Goal: Information Seeking & Learning: Check status

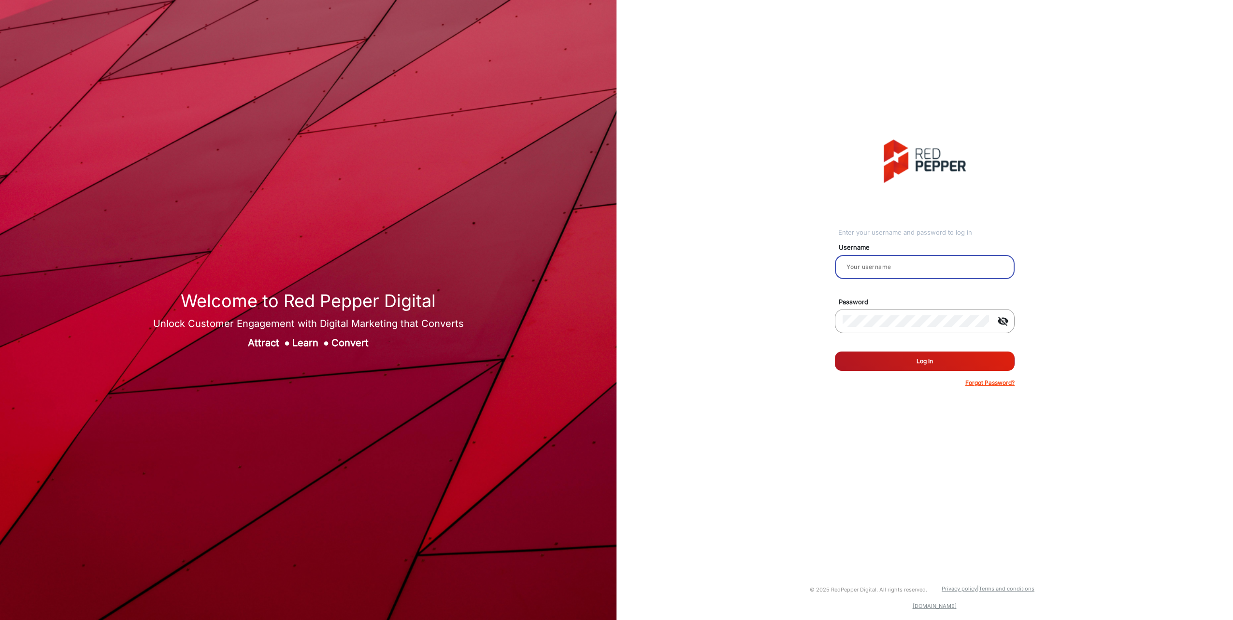
click at [940, 267] on input "email" at bounding box center [925, 267] width 164 height 12
click at [835, 352] on button "Log In" at bounding box center [925, 361] width 180 height 19
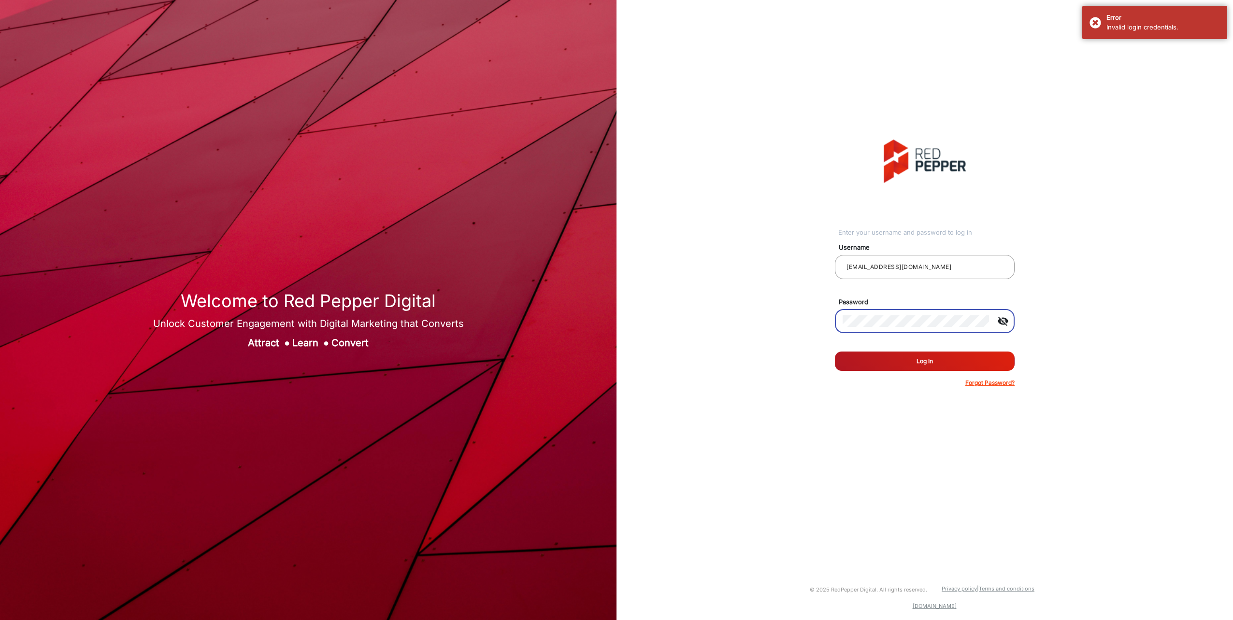
click at [1001, 318] on mat-icon "visibility_off" at bounding box center [1003, 322] width 23 height 12
drag, startPoint x: 921, startPoint y: 267, endPoint x: 821, endPoint y: 263, distance: 99.2
click at [821, 263] on div "Enter your username and password to log in Username [EMAIL_ADDRESS][DOMAIN_NAME…" at bounding box center [924, 263] width 631 height 527
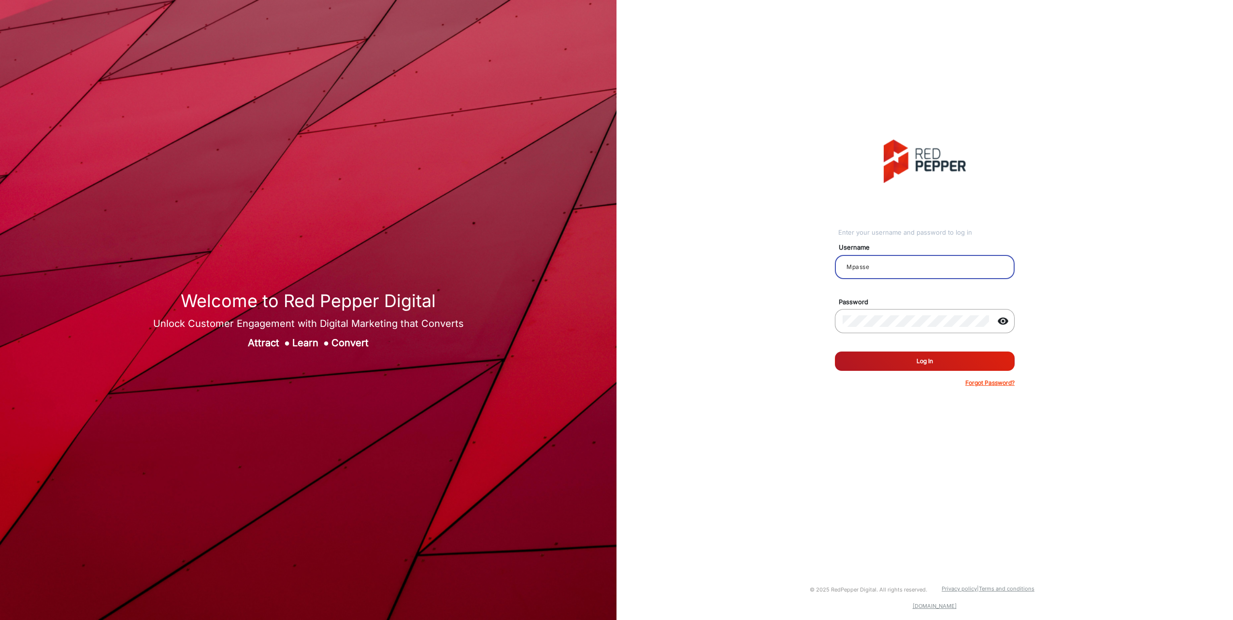
type input "Mpasse"
click at [890, 360] on button "Log In" at bounding box center [925, 361] width 180 height 19
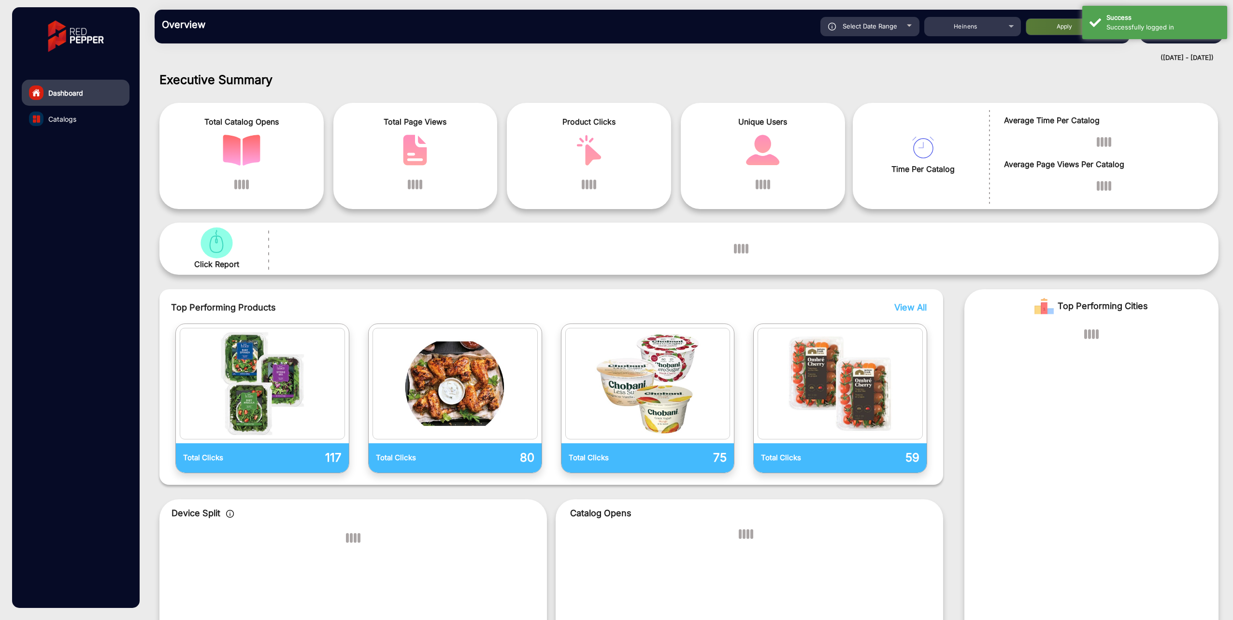
click at [85, 123] on link "Catalogs" at bounding box center [76, 119] width 108 height 26
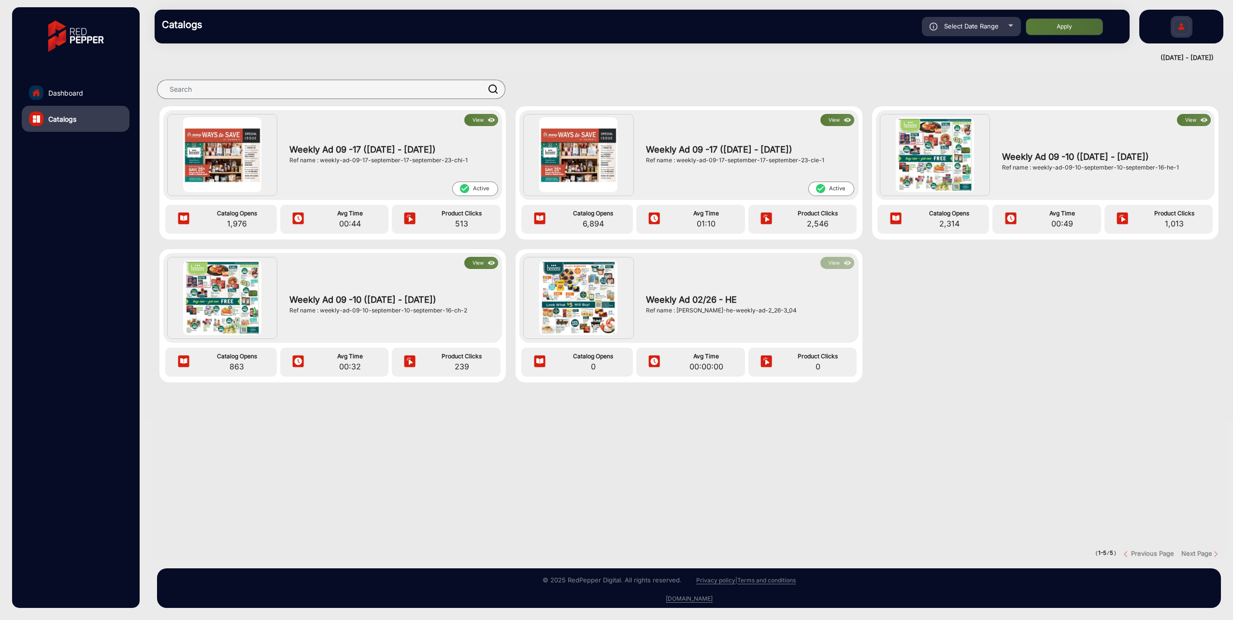
click at [983, 22] on span "Select Date Range" at bounding box center [971, 26] width 55 height 8
type input "[DATE]"
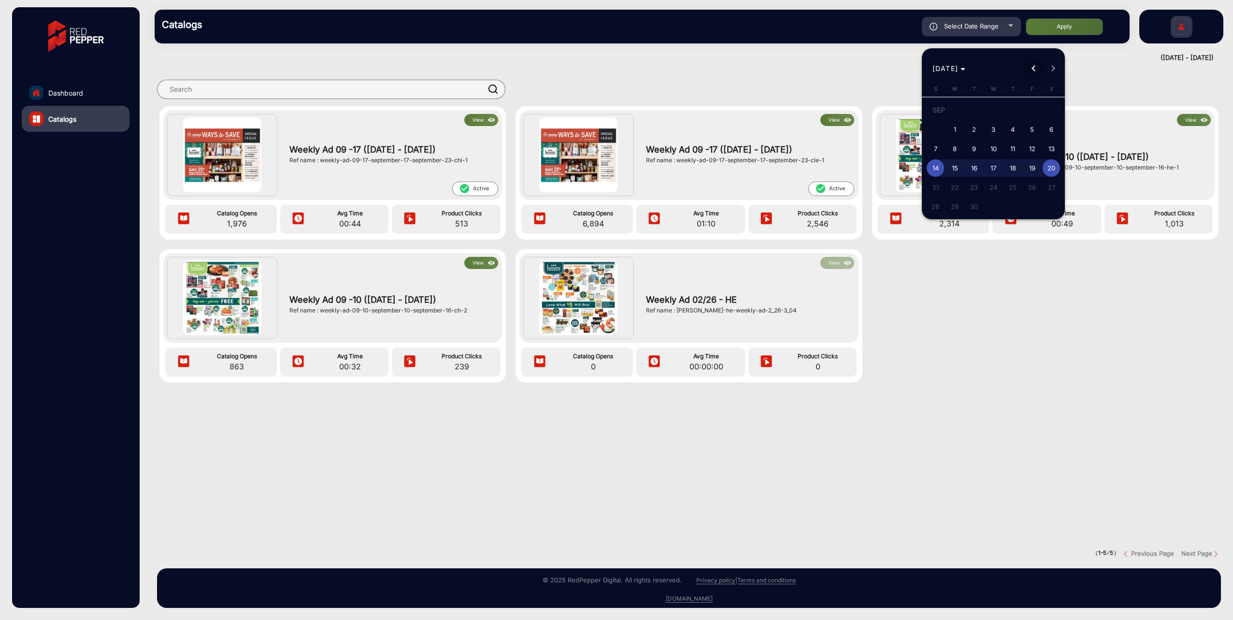
click at [1035, 68] on button "Previous month" at bounding box center [1033, 68] width 19 height 19
click at [1028, 67] on span "Previous month" at bounding box center [1033, 68] width 19 height 19
click at [1029, 67] on span "Previous month" at bounding box center [1033, 68] width 19 height 19
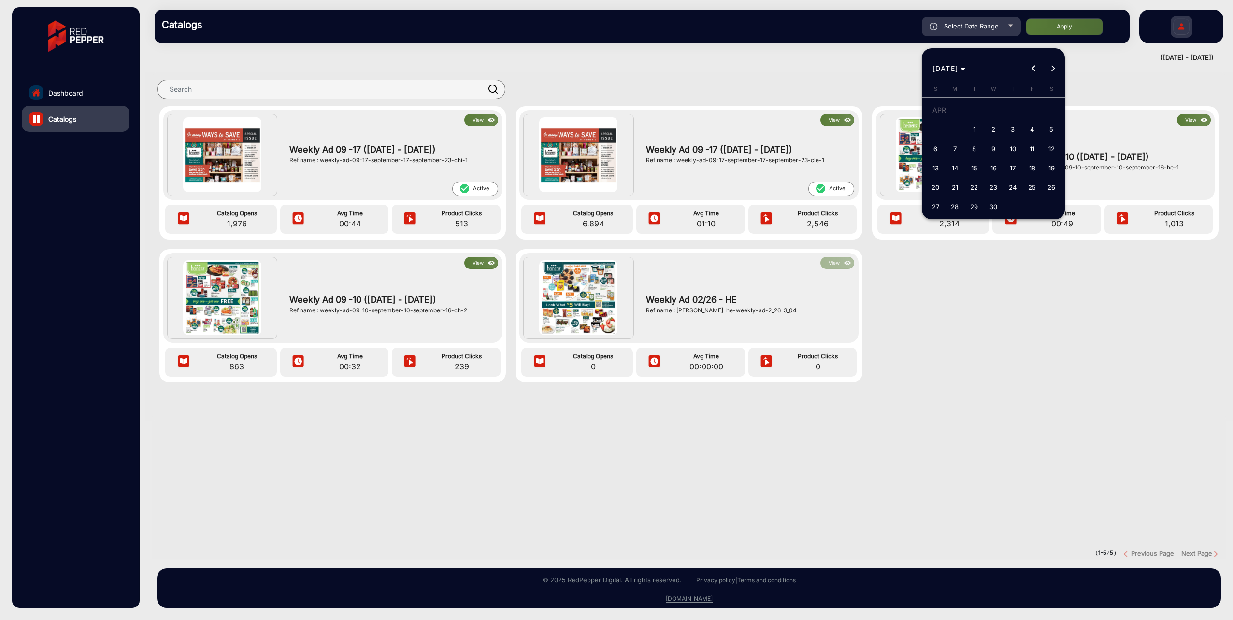
click at [976, 131] on span "1" at bounding box center [973, 129] width 17 height 17
type input "[DATE]"
click at [1057, 68] on span "Next month" at bounding box center [1052, 68] width 19 height 19
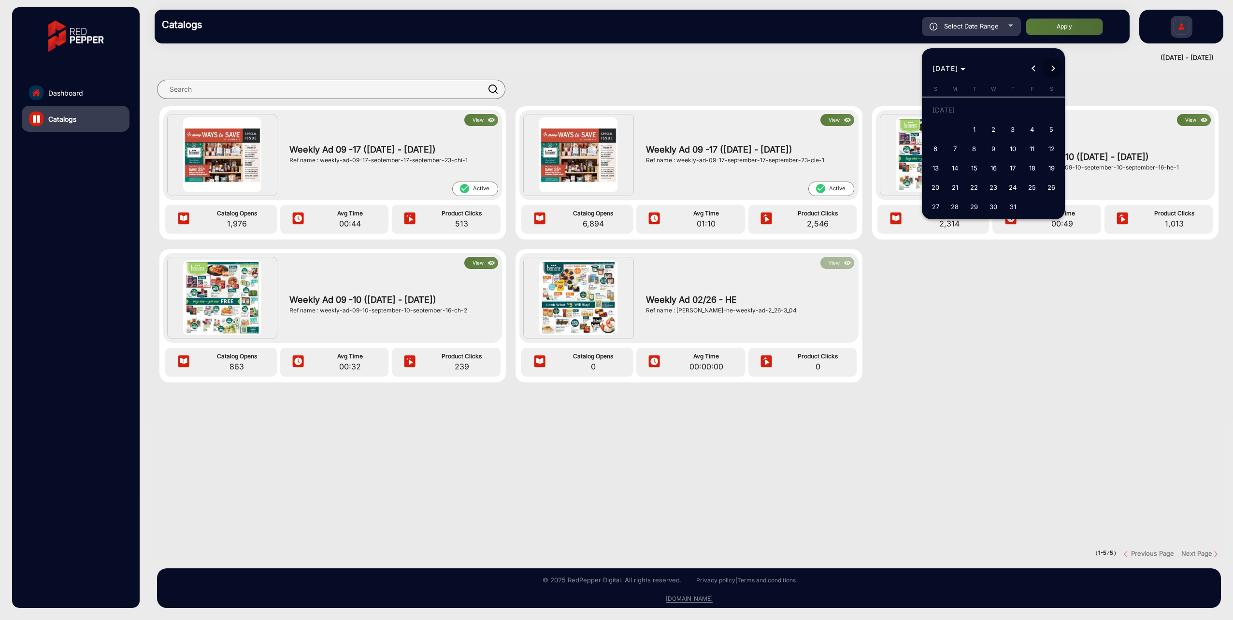
click at [1057, 68] on span "Next month" at bounding box center [1052, 68] width 19 height 19
click at [1057, 68] on div "[DATE] [DATE]" at bounding box center [994, 68] width 138 height 19
drag, startPoint x: 1057, startPoint y: 68, endPoint x: 1052, endPoint y: 69, distance: 4.9
click at [1052, 69] on div "[DATE] [DATE]" at bounding box center [994, 68] width 138 height 19
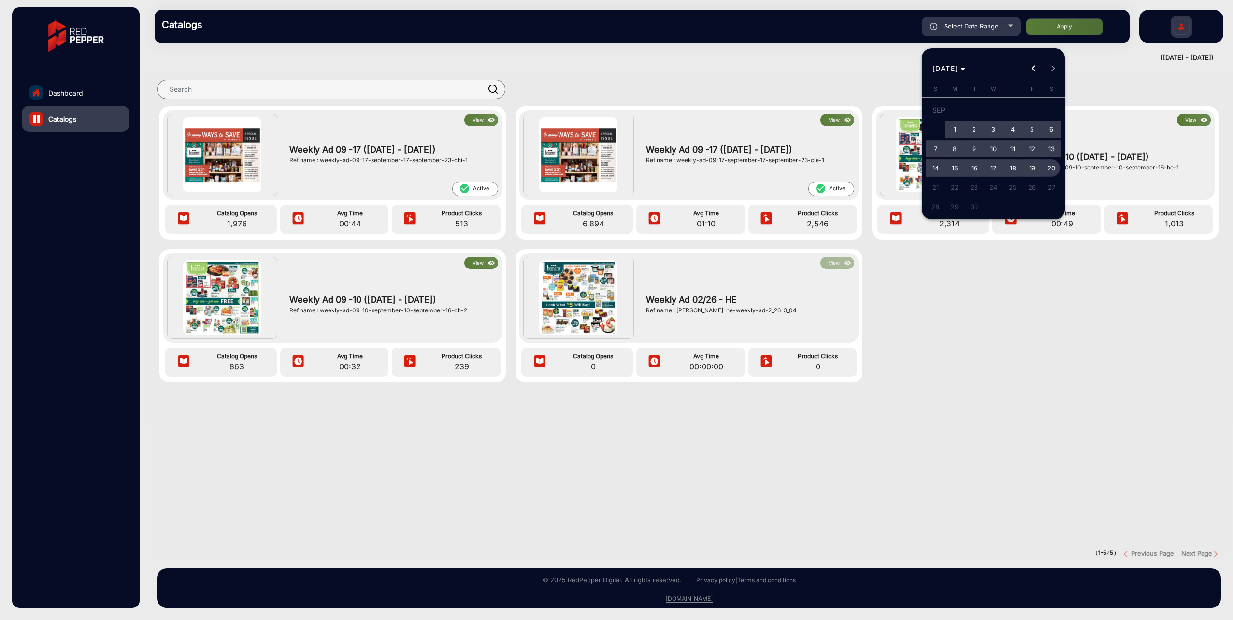
click at [1056, 170] on span "20" at bounding box center [1051, 167] width 17 height 17
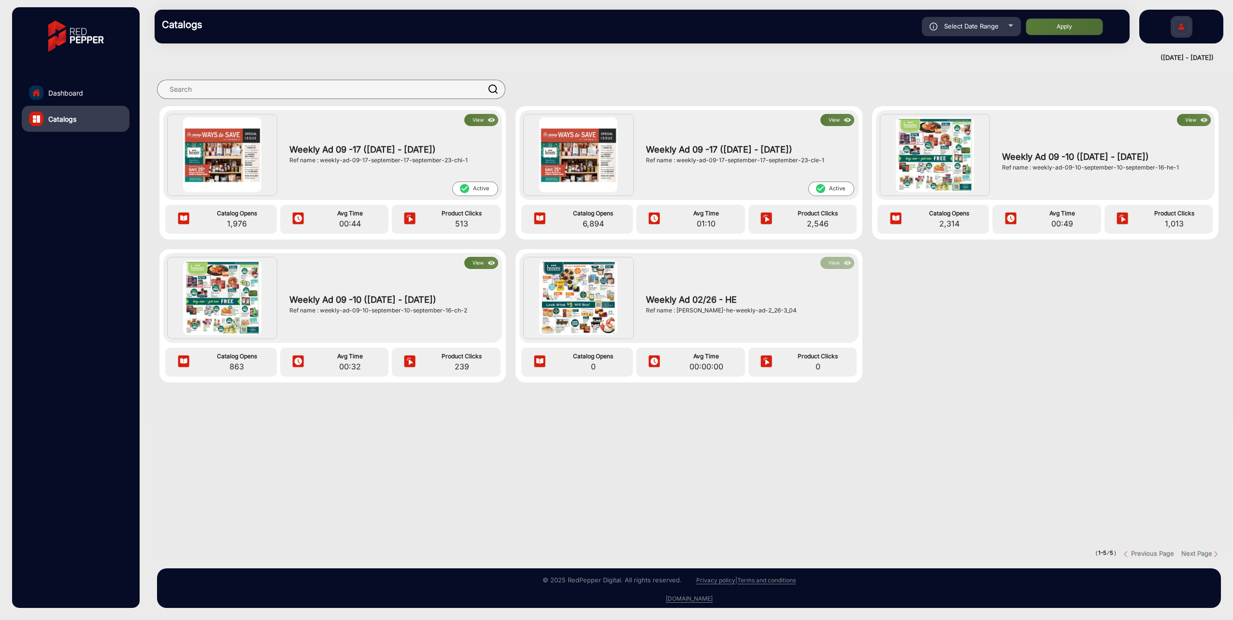
type input "[DATE]"
click at [1076, 30] on button "Apply" at bounding box center [1064, 26] width 77 height 17
type input "[DATE]"
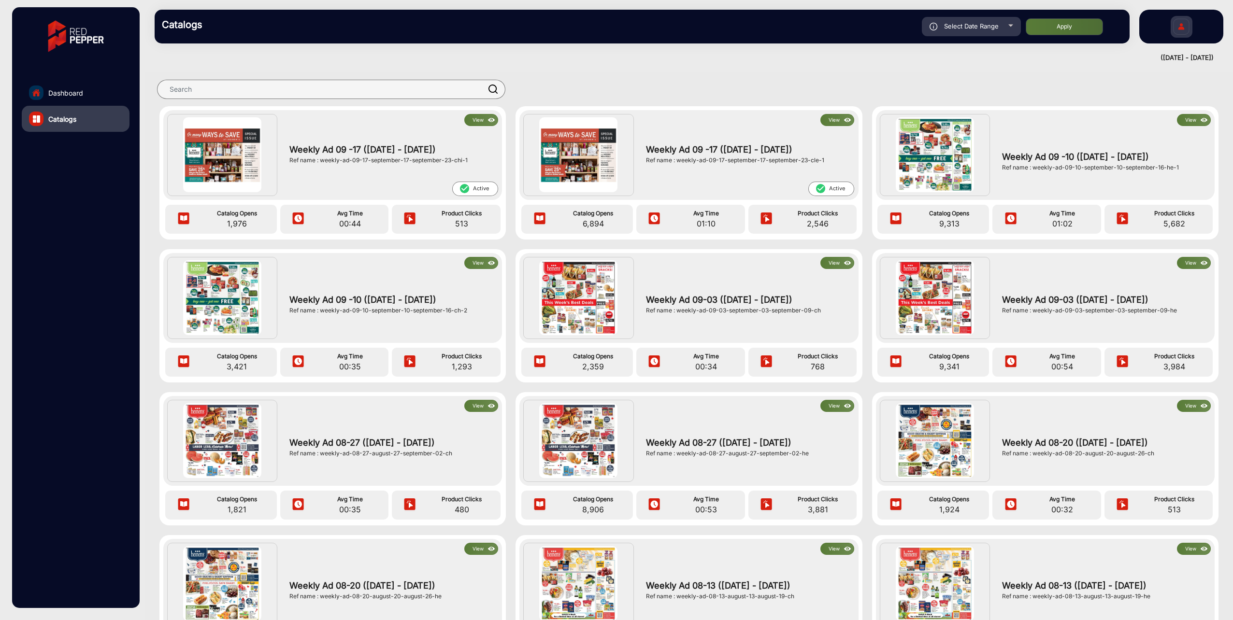
click at [935, 163] on img at bounding box center [935, 154] width 78 height 74
click at [1189, 119] on button "View" at bounding box center [1194, 120] width 34 height 12
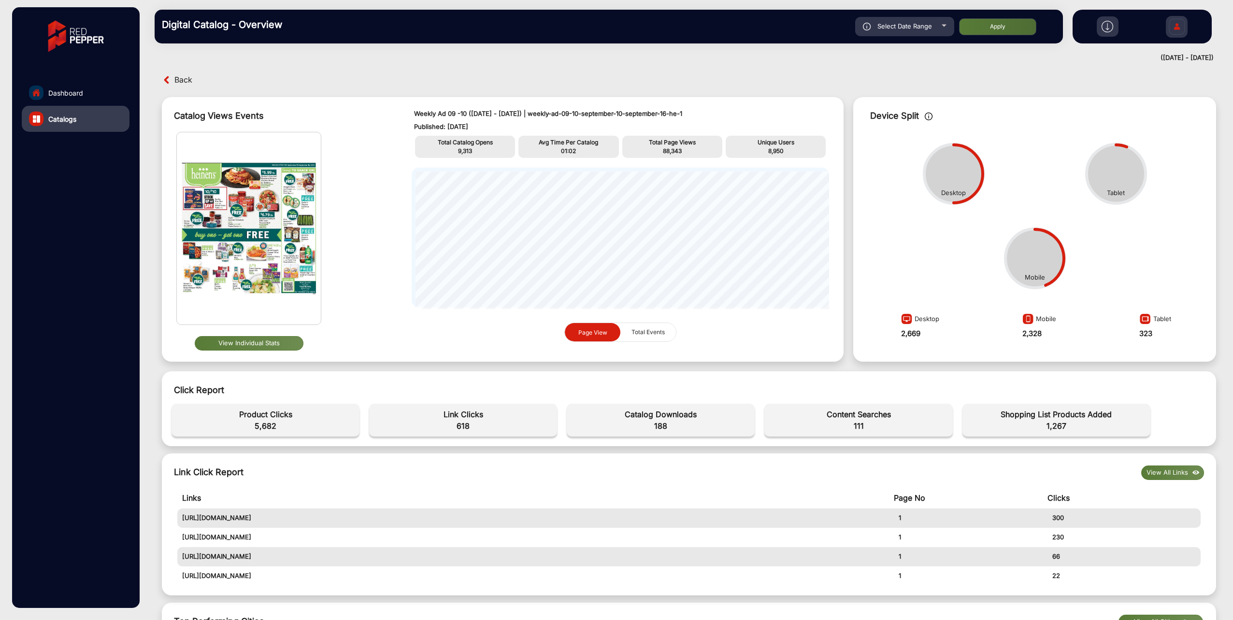
click at [218, 344] on button "View Individual Stats" at bounding box center [249, 343] width 109 height 14
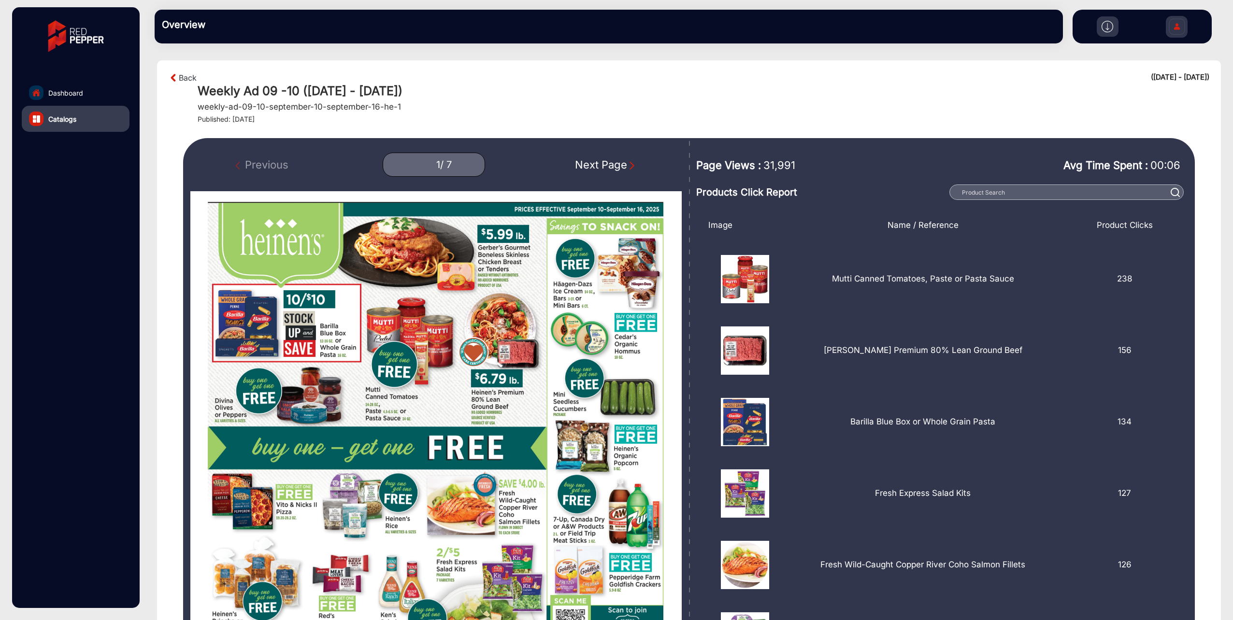
click at [174, 74] on img at bounding box center [174, 78] width 10 height 12
click at [188, 79] on link "Back" at bounding box center [188, 78] width 18 height 12
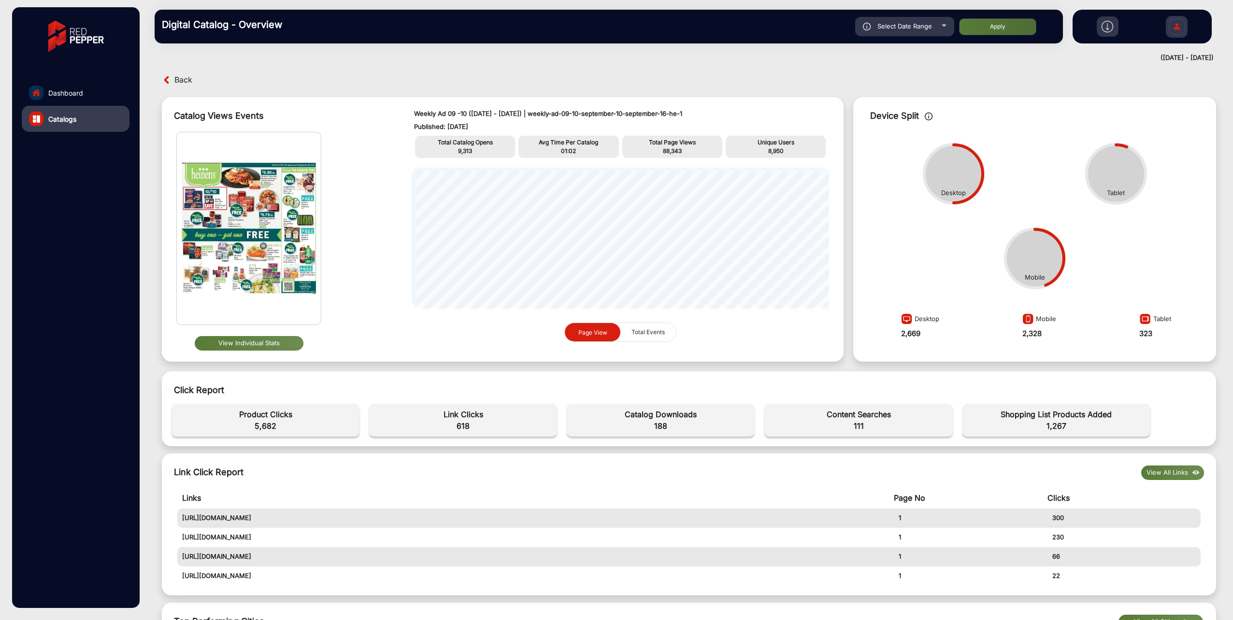
click at [252, 342] on button "View Individual Stats" at bounding box center [249, 343] width 109 height 14
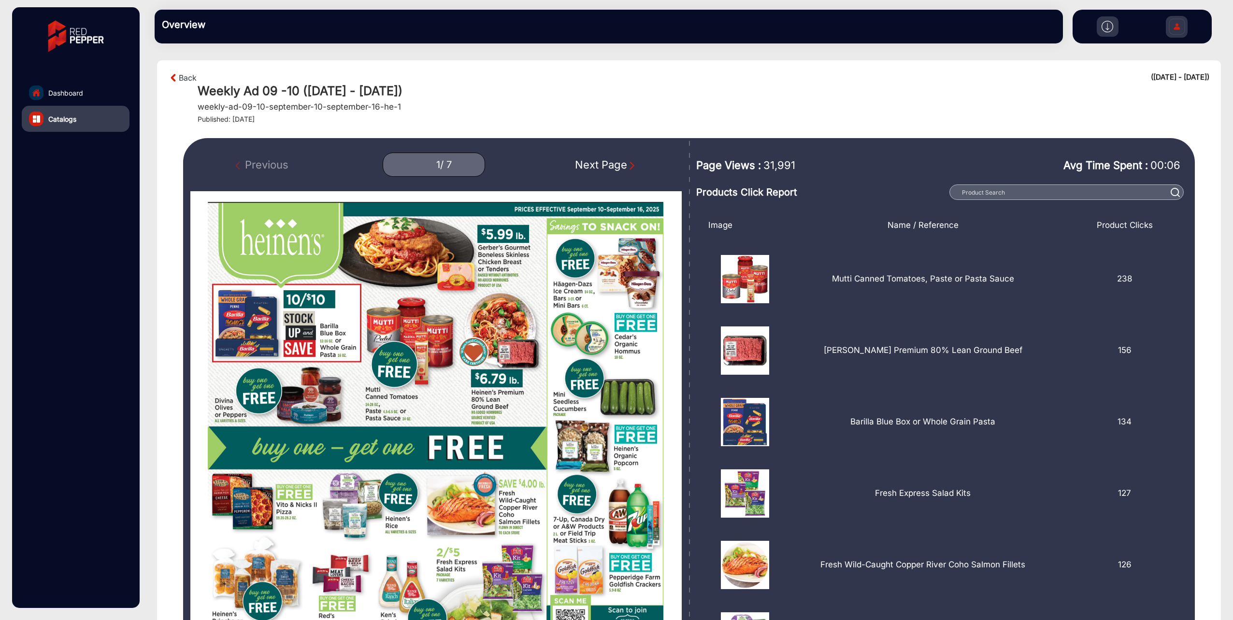
click at [616, 168] on div "Next Page" at bounding box center [606, 165] width 62 height 16
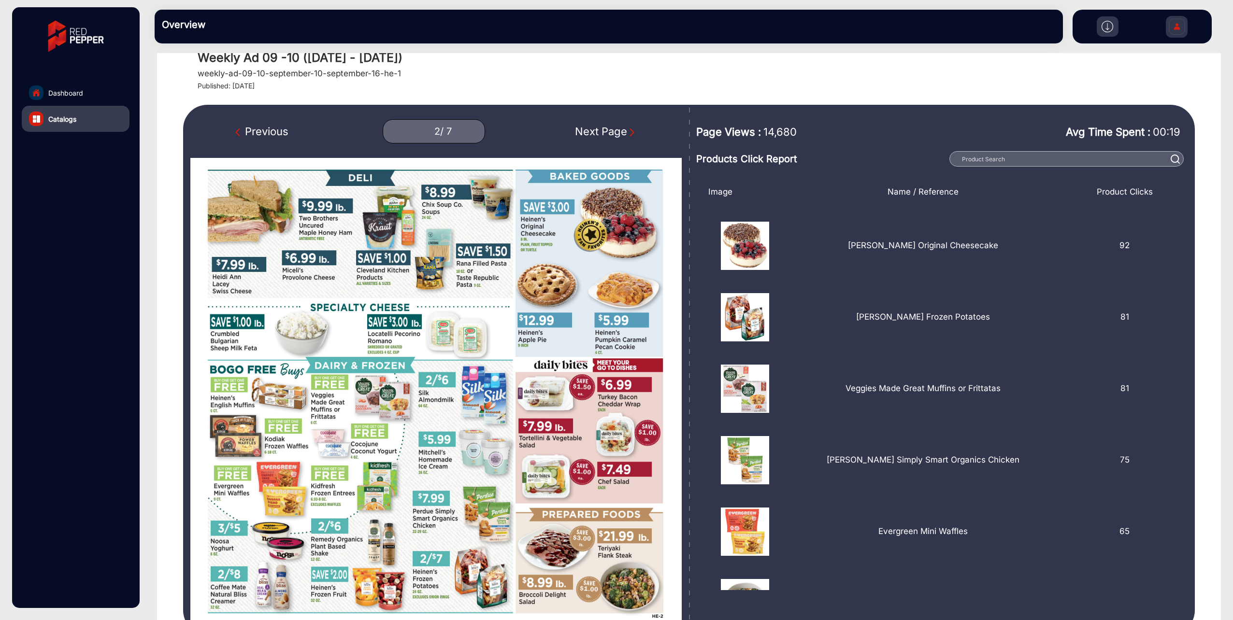
scroll to position [48, 0]
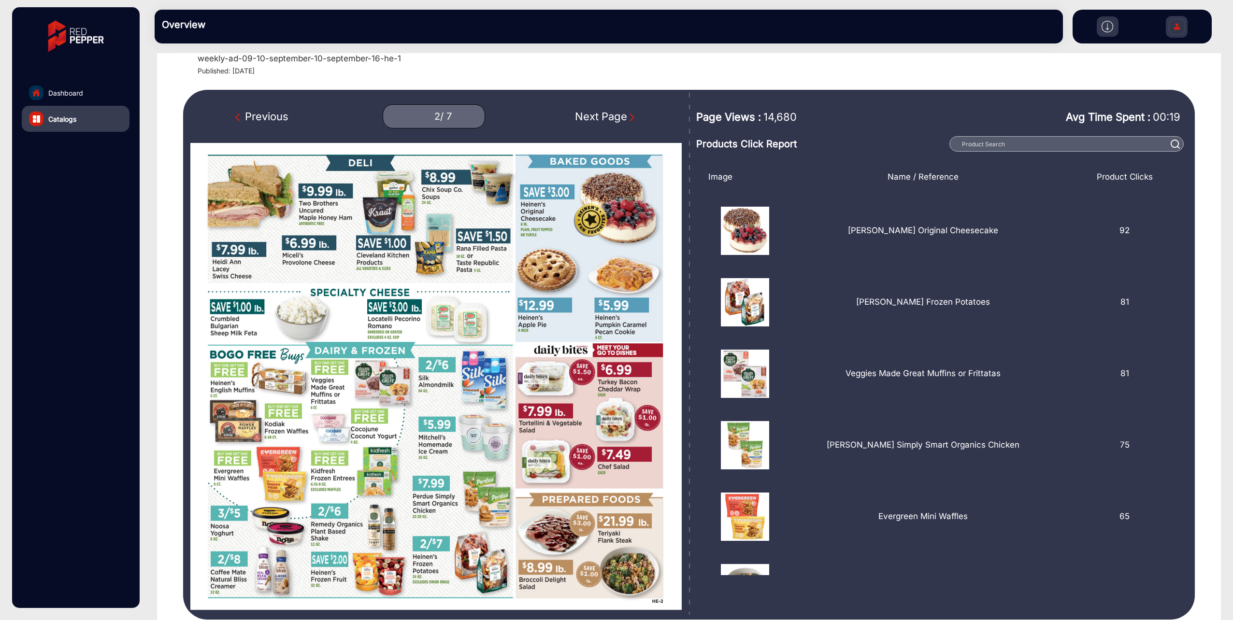
click at [610, 118] on div "Next Page" at bounding box center [606, 117] width 62 height 16
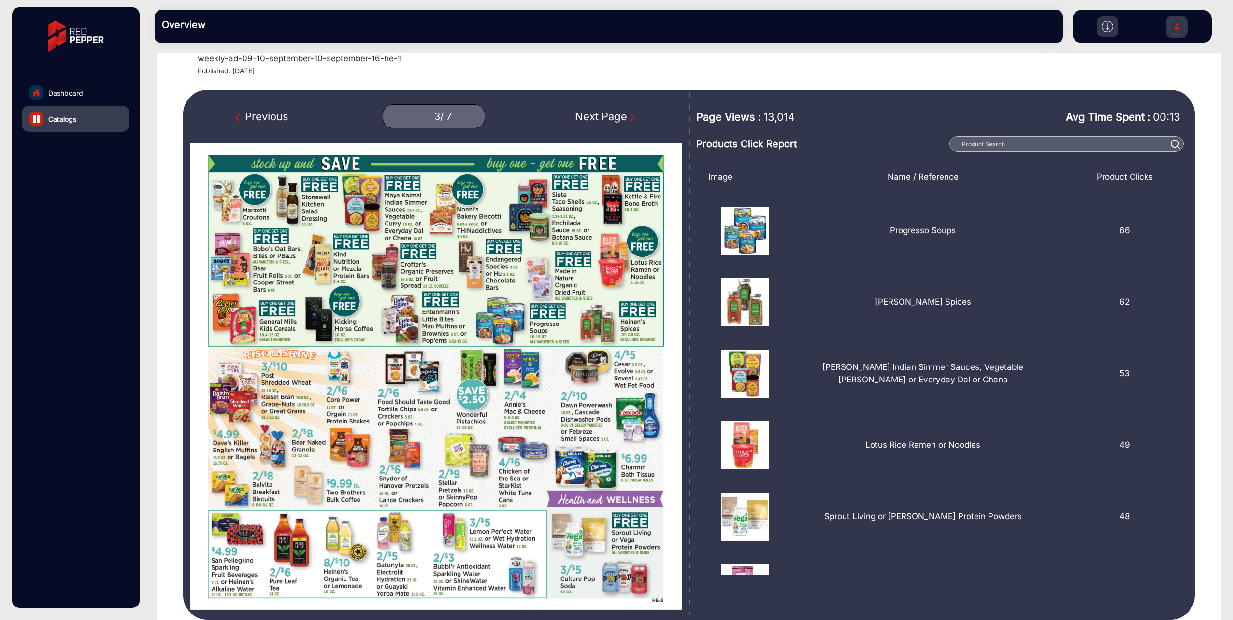
click at [616, 117] on div "Next Page" at bounding box center [606, 117] width 62 height 16
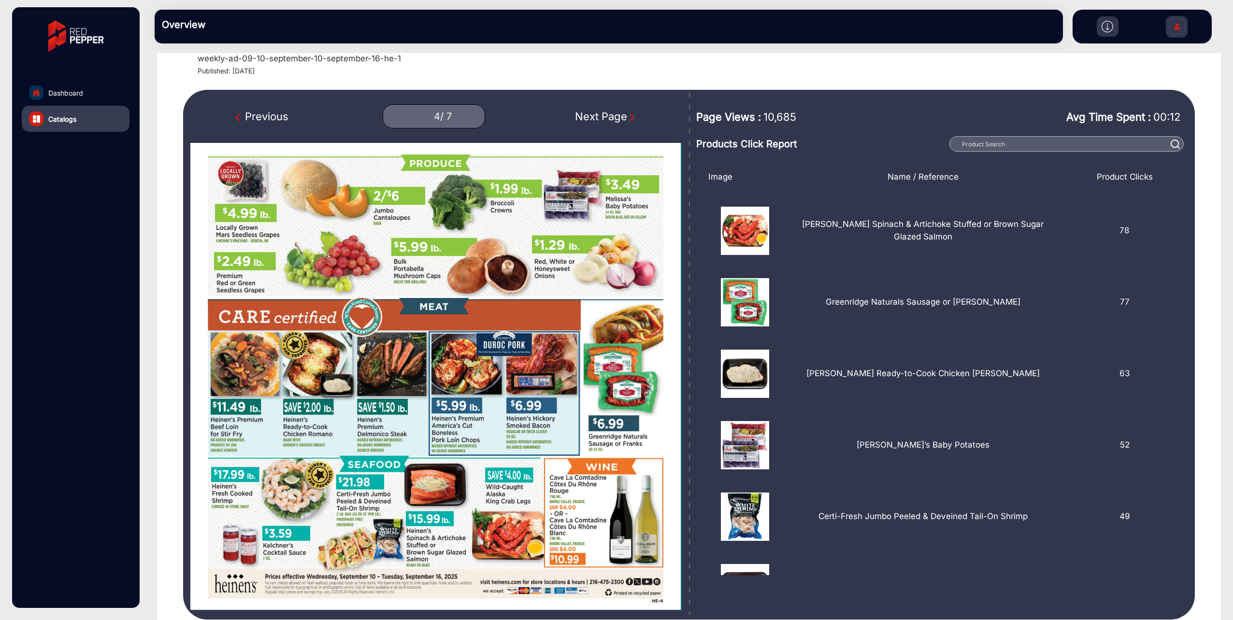
click at [627, 113] on img "Next Page" at bounding box center [632, 118] width 10 height 10
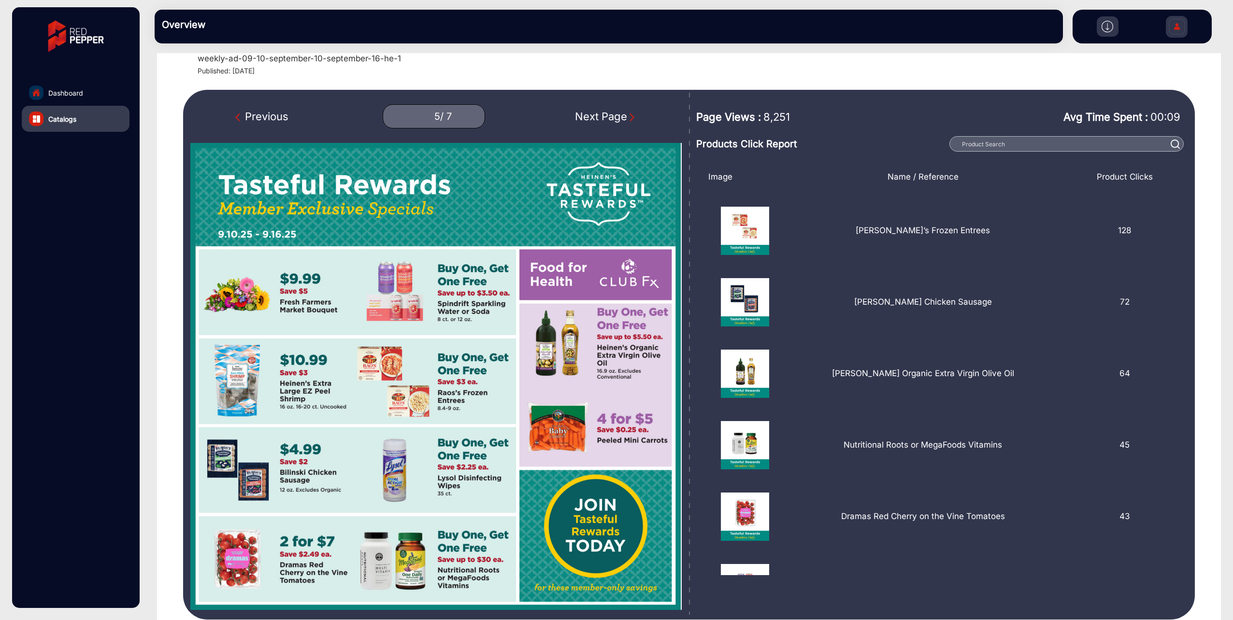
click at [624, 121] on div "Next Page" at bounding box center [606, 117] width 62 height 16
type input "6"
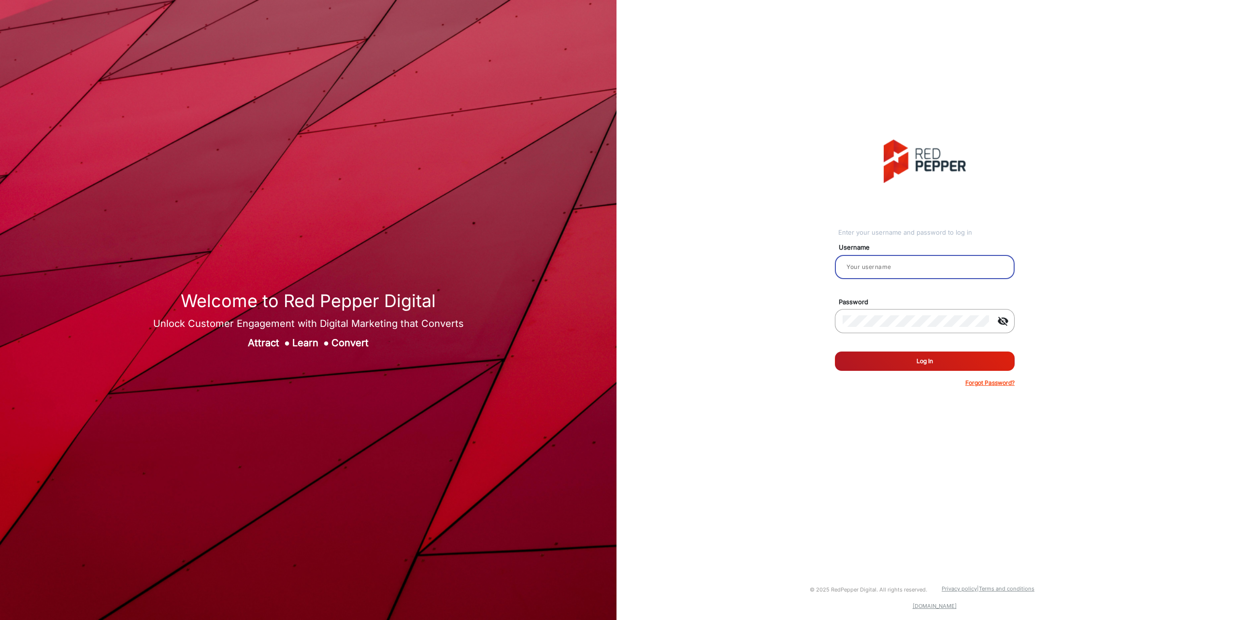
click at [887, 268] on input "email" at bounding box center [925, 267] width 164 height 12
type input "Mpasse"
click at [835, 352] on button "Log In" at bounding box center [925, 361] width 180 height 19
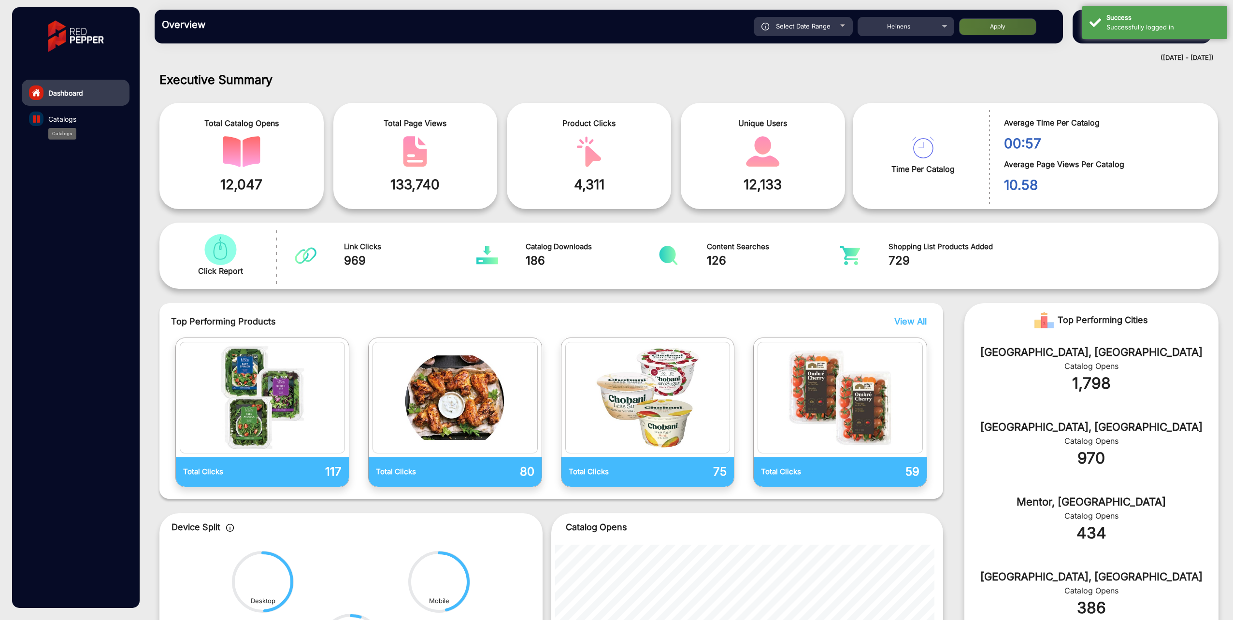
click at [69, 119] on span "Catalogs" at bounding box center [62, 119] width 28 height 10
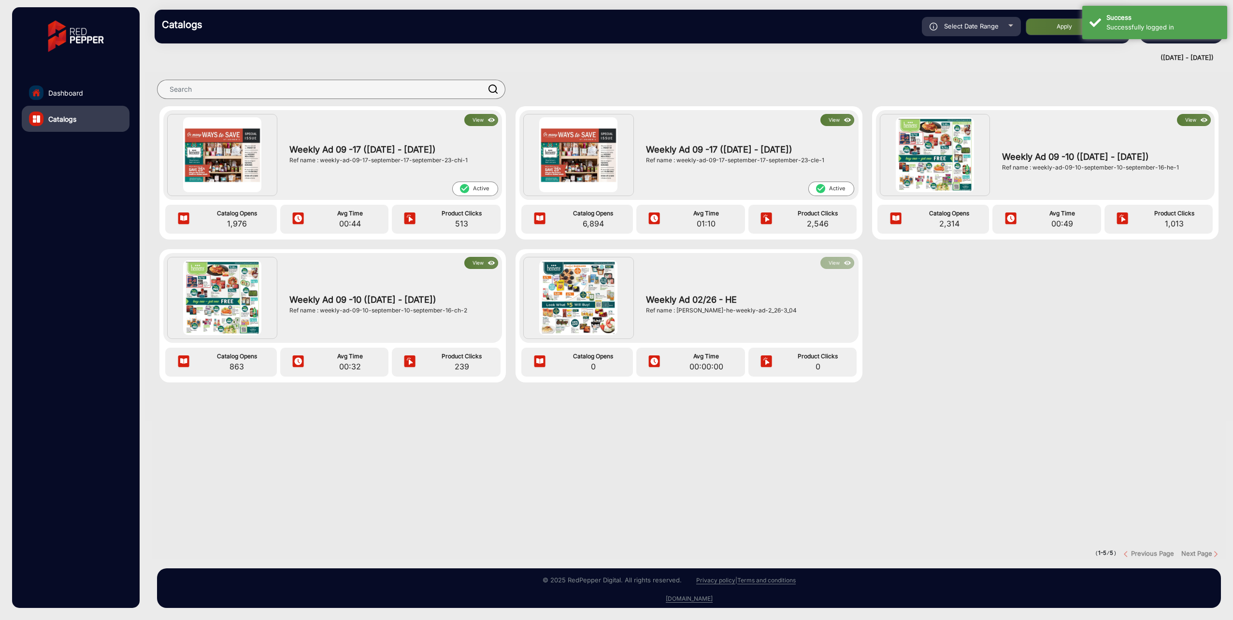
drag, startPoint x: 1191, startPoint y: 120, endPoint x: 1130, endPoint y: 128, distance: 60.9
click at [1130, 128] on div "View Weekly Ad 09 -10 (September 10 - September 16) Ref name : weekly-ad-09-10-…" at bounding box center [1100, 155] width 221 height 82
click at [1005, 27] on div "Select Date Range" at bounding box center [971, 26] width 99 height 19
type input "[DATE]"
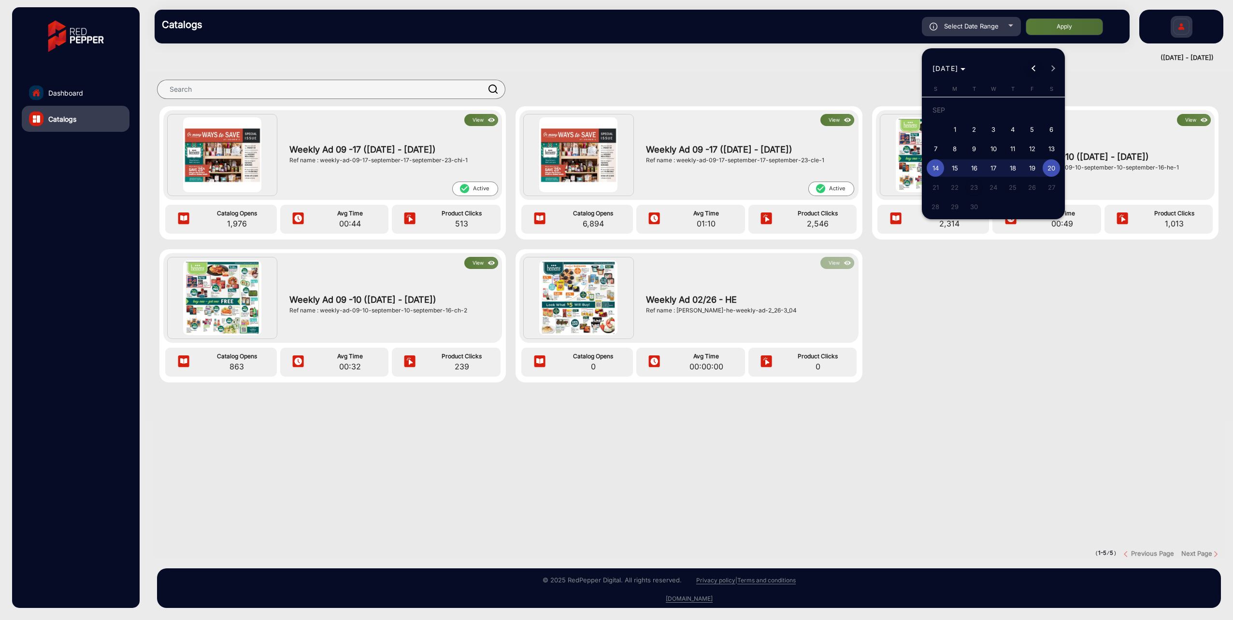
click at [1032, 69] on span "Previous month" at bounding box center [1033, 68] width 19 height 19
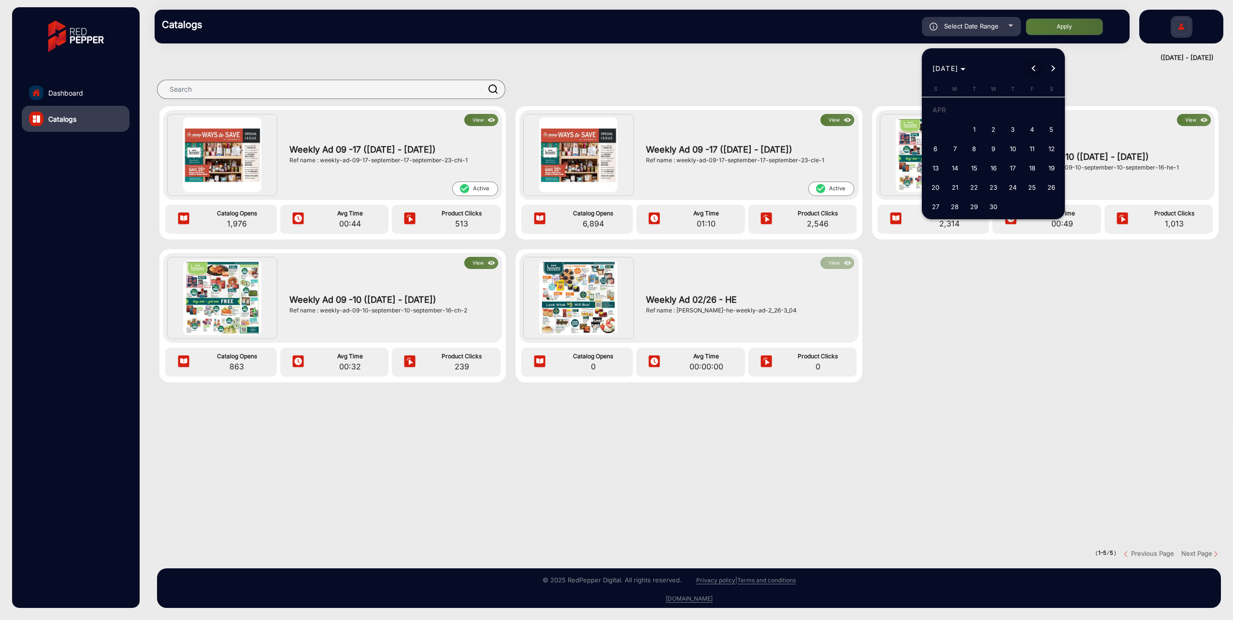
click at [1032, 69] on span "Previous month" at bounding box center [1033, 68] width 19 height 19
click at [1032, 69] on button "Previous month" at bounding box center [1033, 68] width 19 height 19
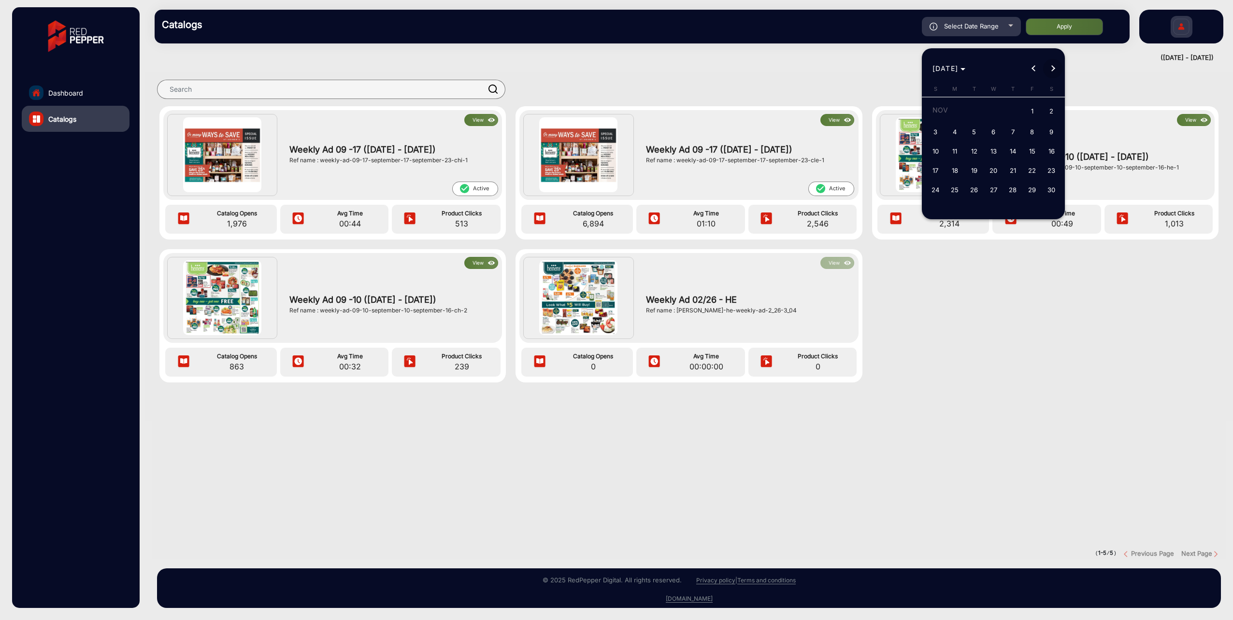
click at [1053, 66] on span "Next month" at bounding box center [1052, 68] width 19 height 19
click at [1050, 71] on button "Next month" at bounding box center [1052, 68] width 19 height 19
click at [996, 110] on span "1" at bounding box center [993, 112] width 17 height 20
type input "1/1/2025"
click at [1053, 70] on button "Next month" at bounding box center [1052, 68] width 19 height 19
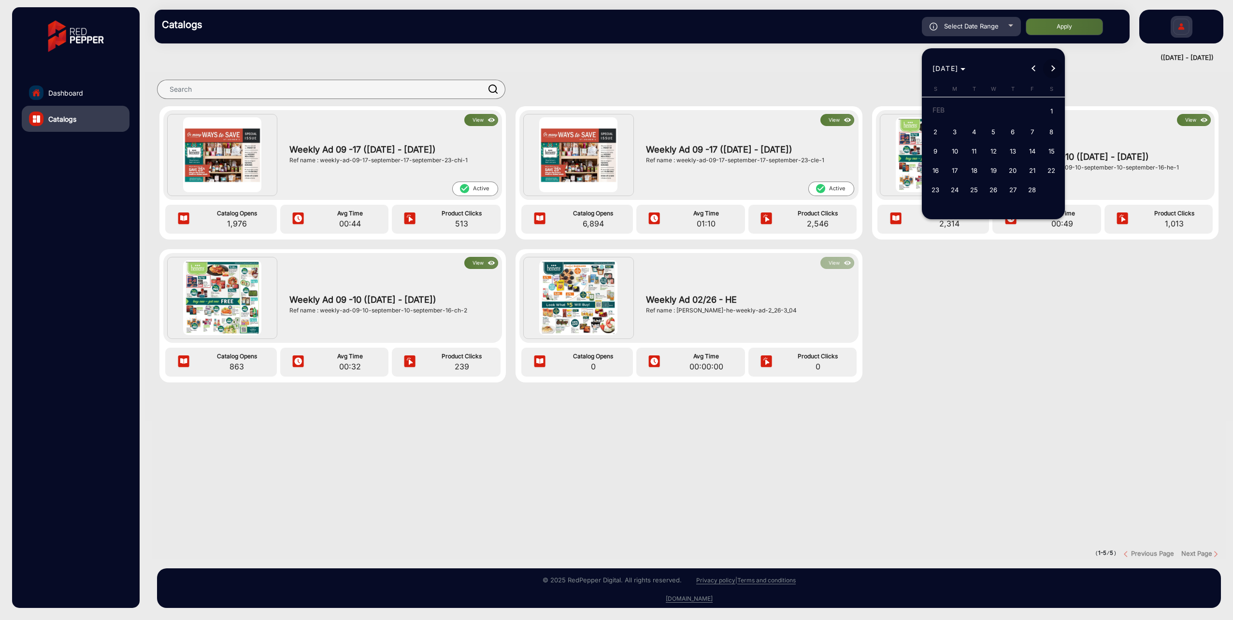
click at [1053, 70] on button "Next month" at bounding box center [1052, 68] width 19 height 19
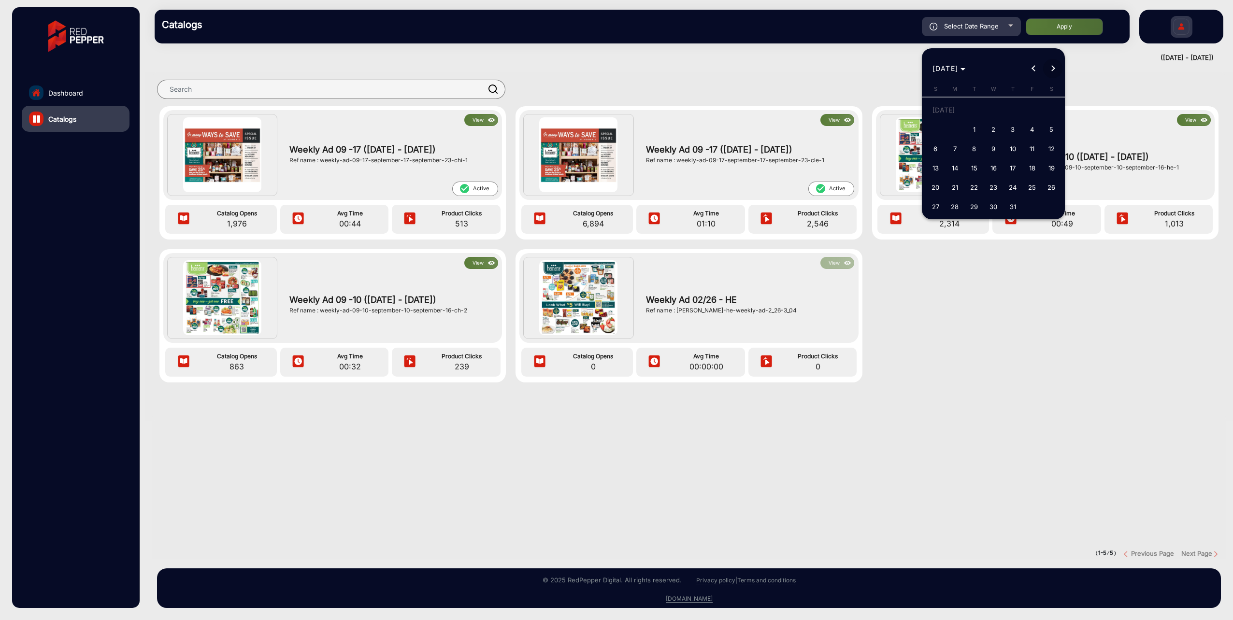
click at [1053, 70] on button "Next month" at bounding box center [1052, 68] width 19 height 19
click at [1053, 170] on span "20" at bounding box center [1051, 167] width 17 height 17
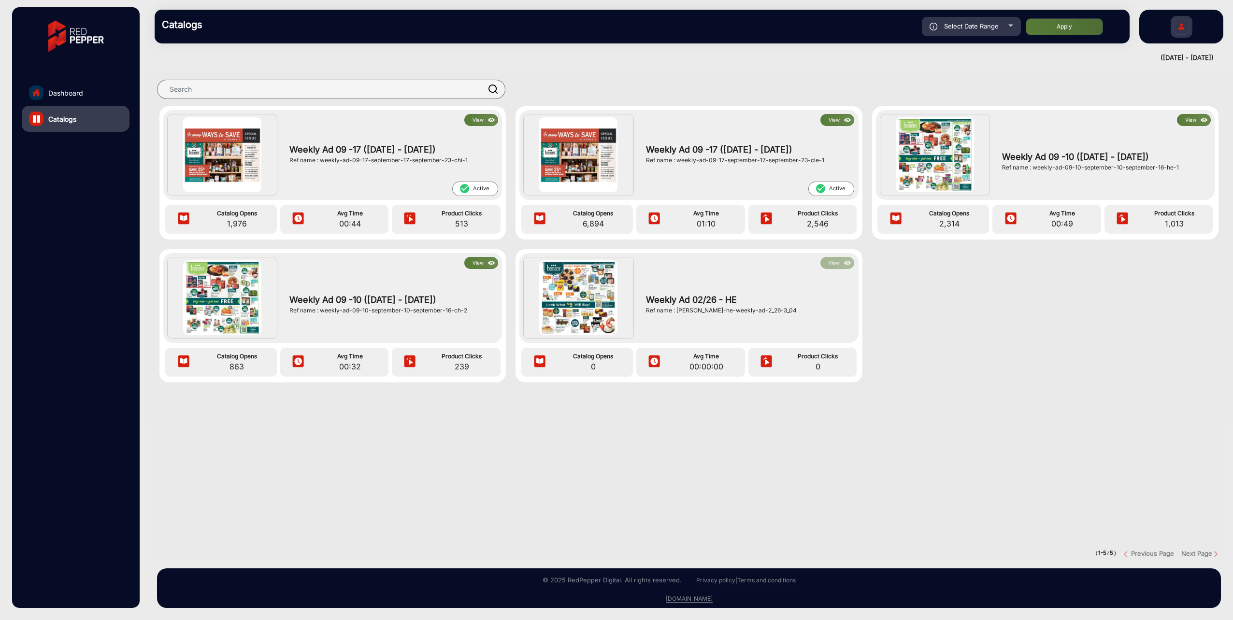
type input "[DATE]"
click at [1051, 25] on button "Apply" at bounding box center [1064, 26] width 77 height 17
type input "1/1/2025"
type input "[DATE]"
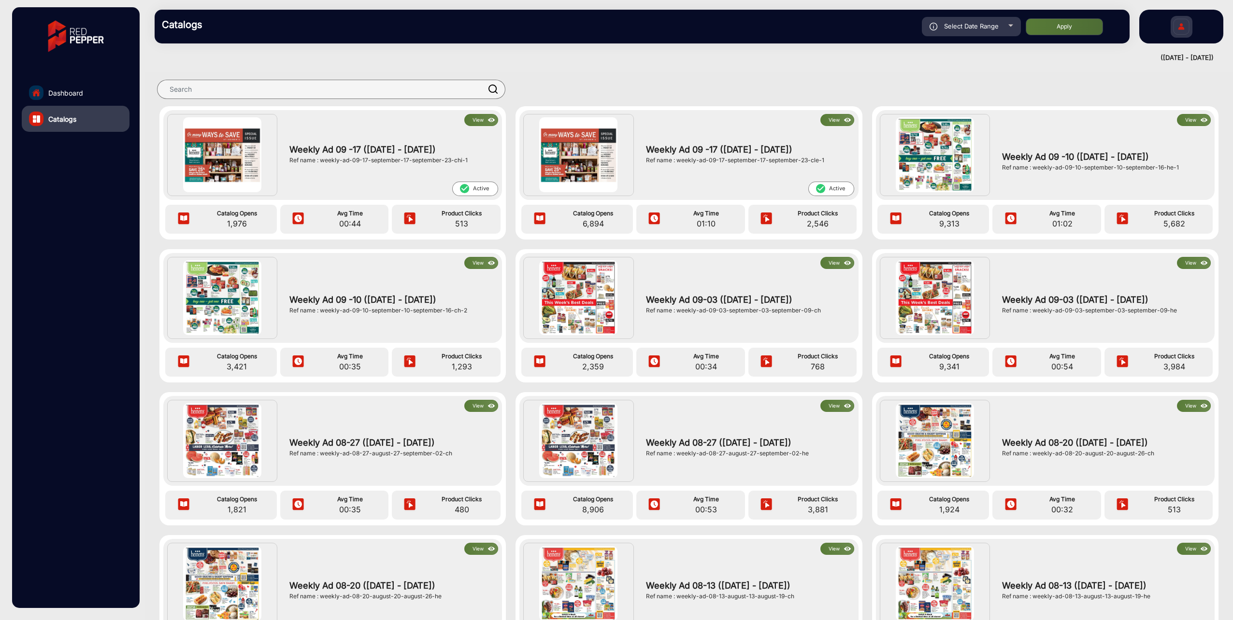
click at [943, 167] on img at bounding box center [935, 154] width 78 height 74
click at [1185, 122] on button "View" at bounding box center [1194, 120] width 34 height 12
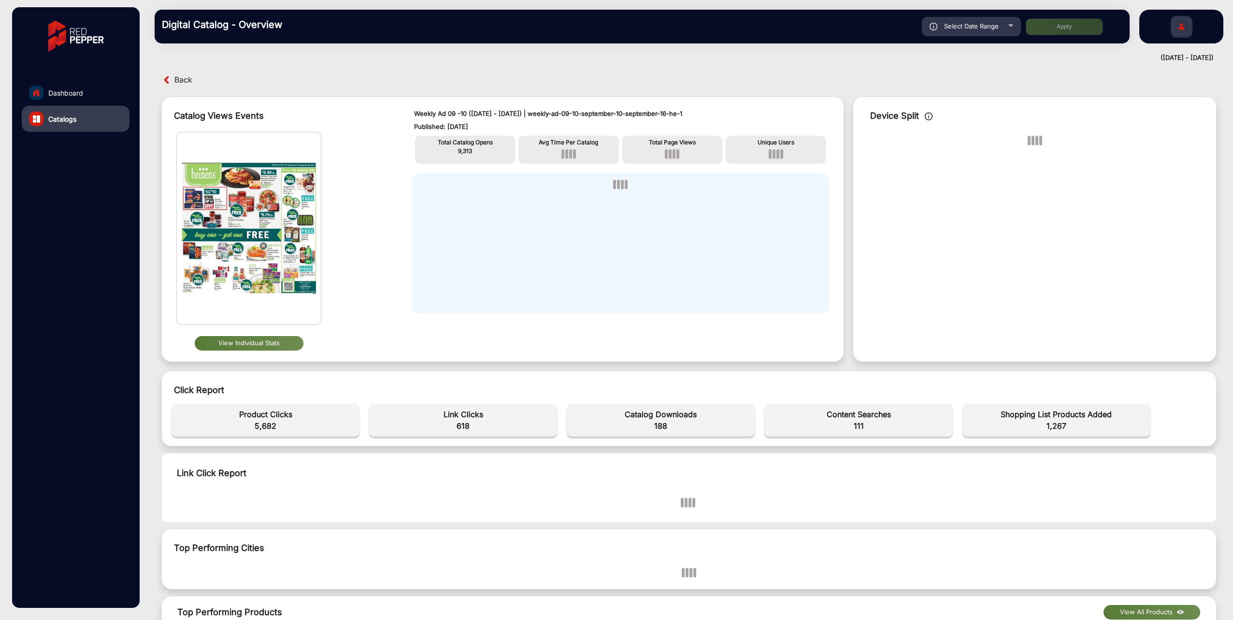
click at [262, 341] on button "View Individual Stats" at bounding box center [249, 343] width 109 height 14
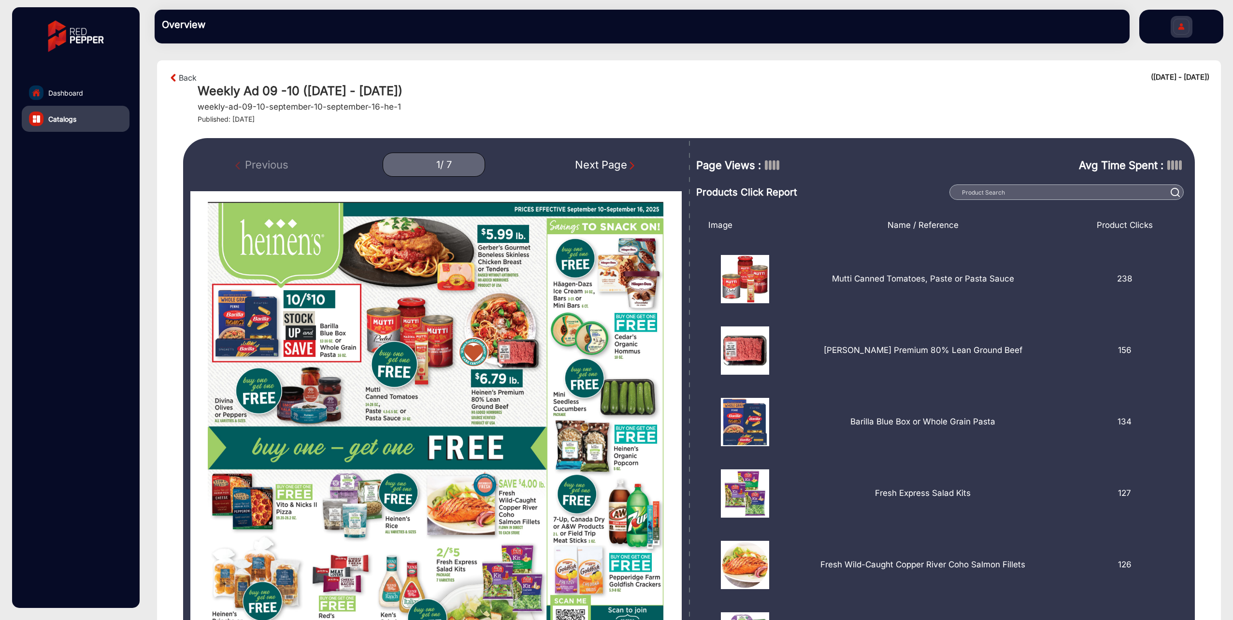
click at [631, 165] on img "Next Page" at bounding box center [632, 166] width 10 height 10
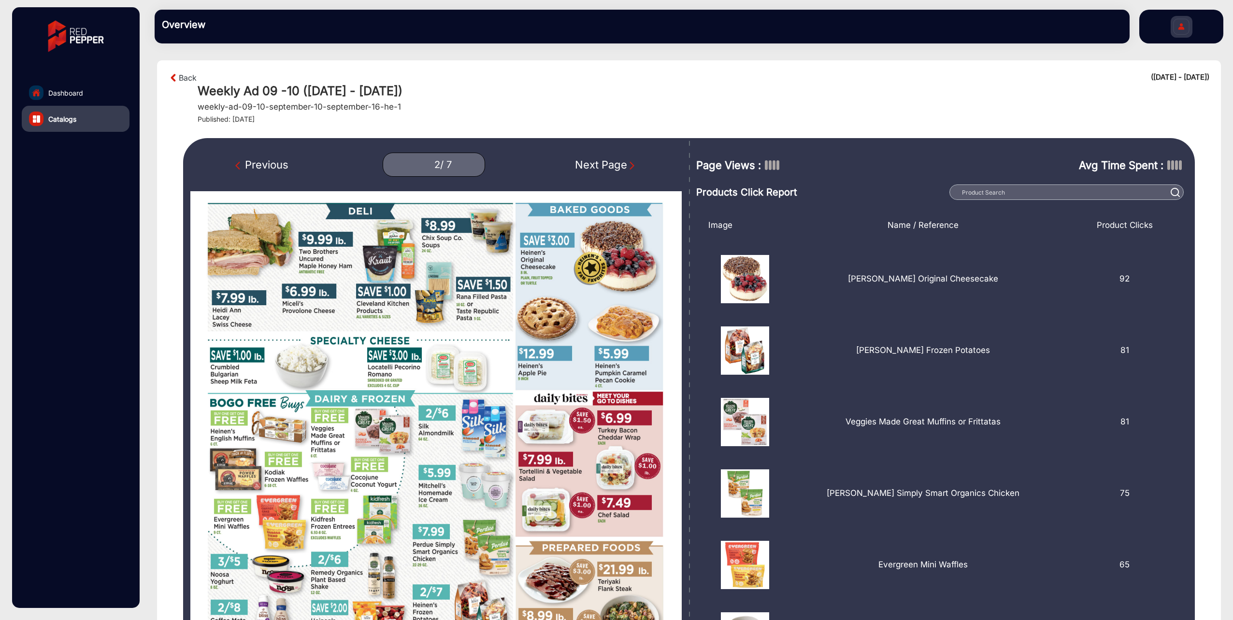
click at [631, 165] on img "Next Page" at bounding box center [632, 166] width 10 height 10
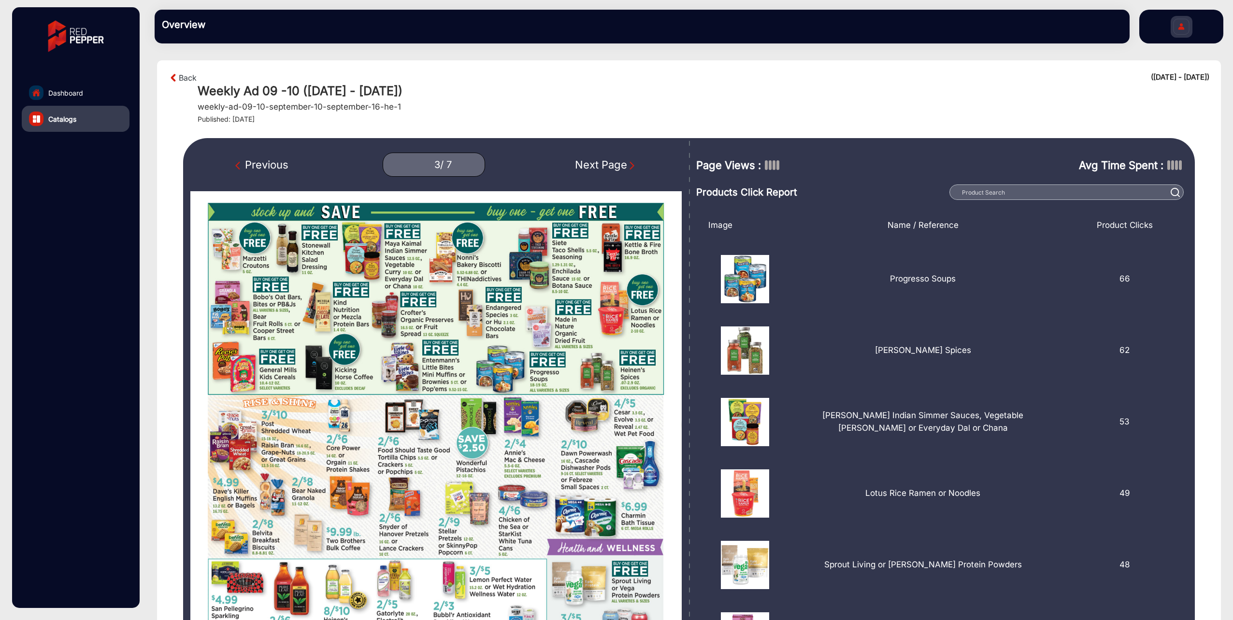
click at [631, 165] on img "Next Page" at bounding box center [632, 166] width 10 height 10
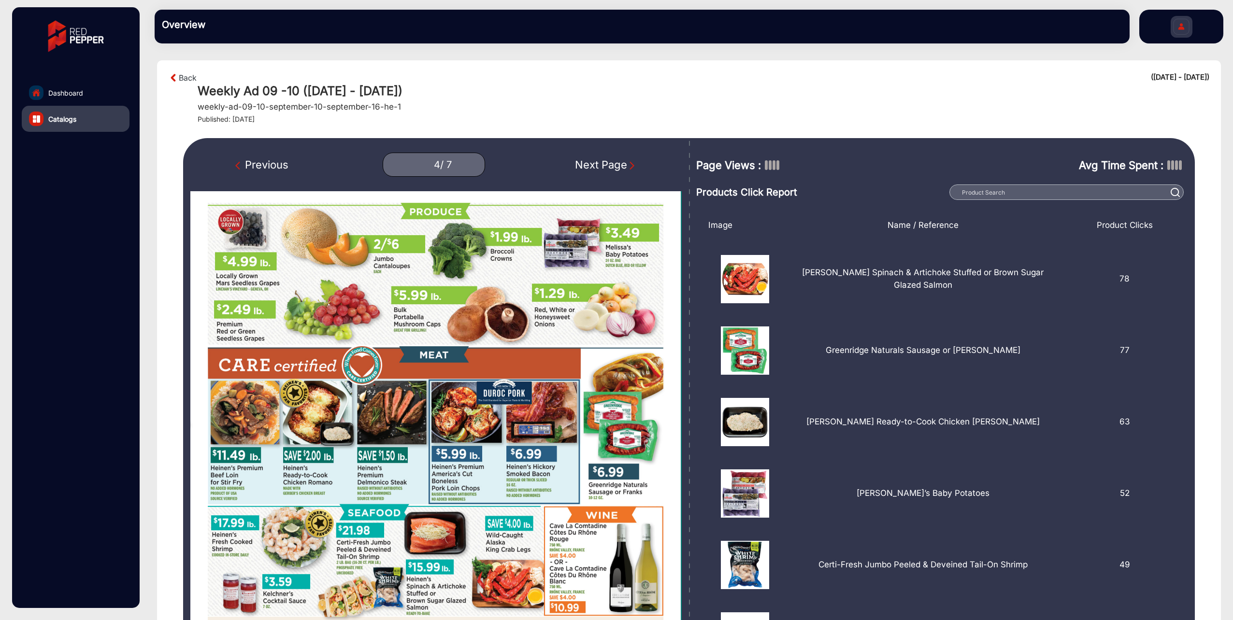
click at [631, 165] on img "Next Page" at bounding box center [632, 166] width 10 height 10
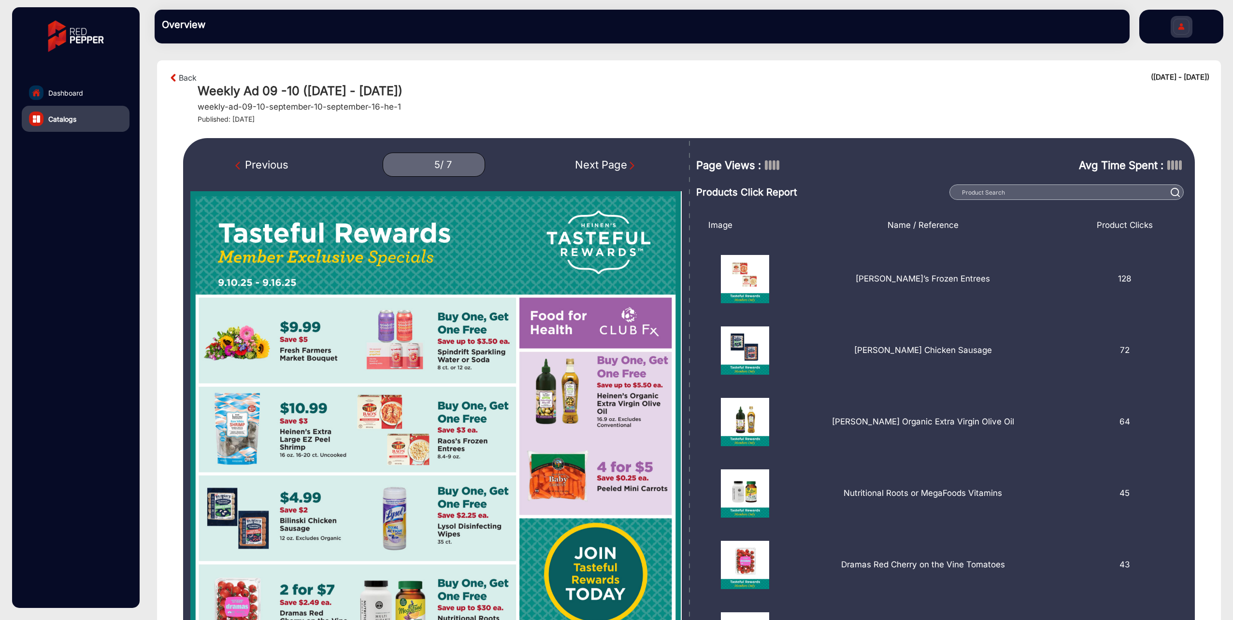
click at [631, 165] on img "Next Page" at bounding box center [632, 166] width 10 height 10
type input "6"
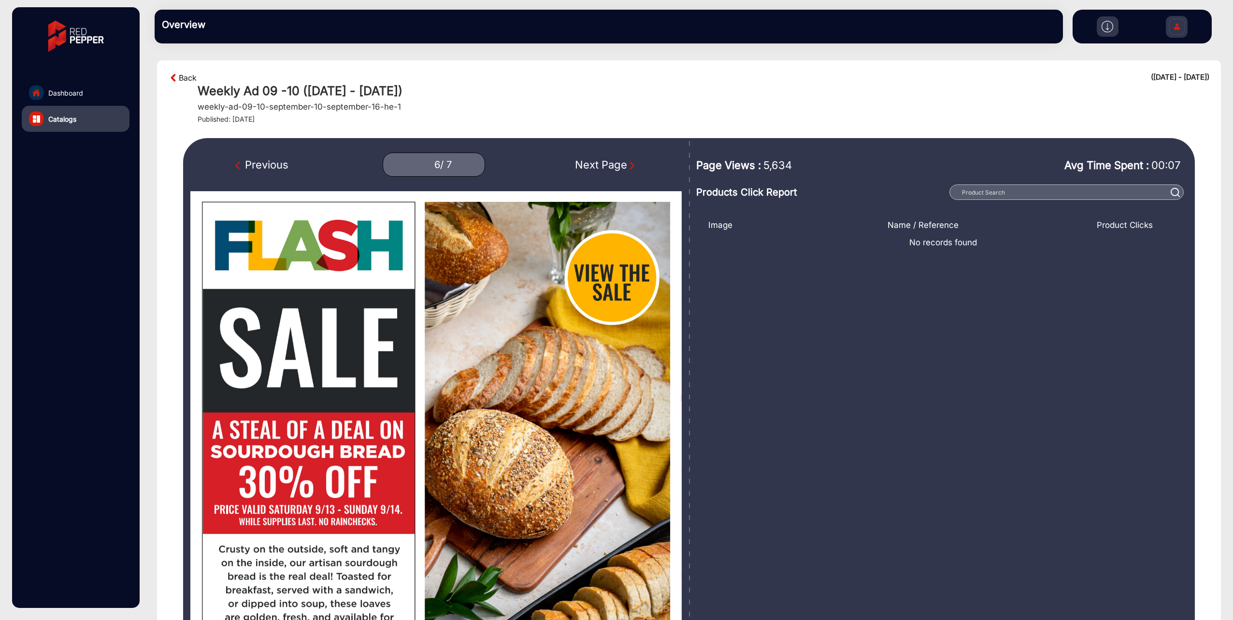
click at [180, 72] on link "Back" at bounding box center [188, 78] width 18 height 12
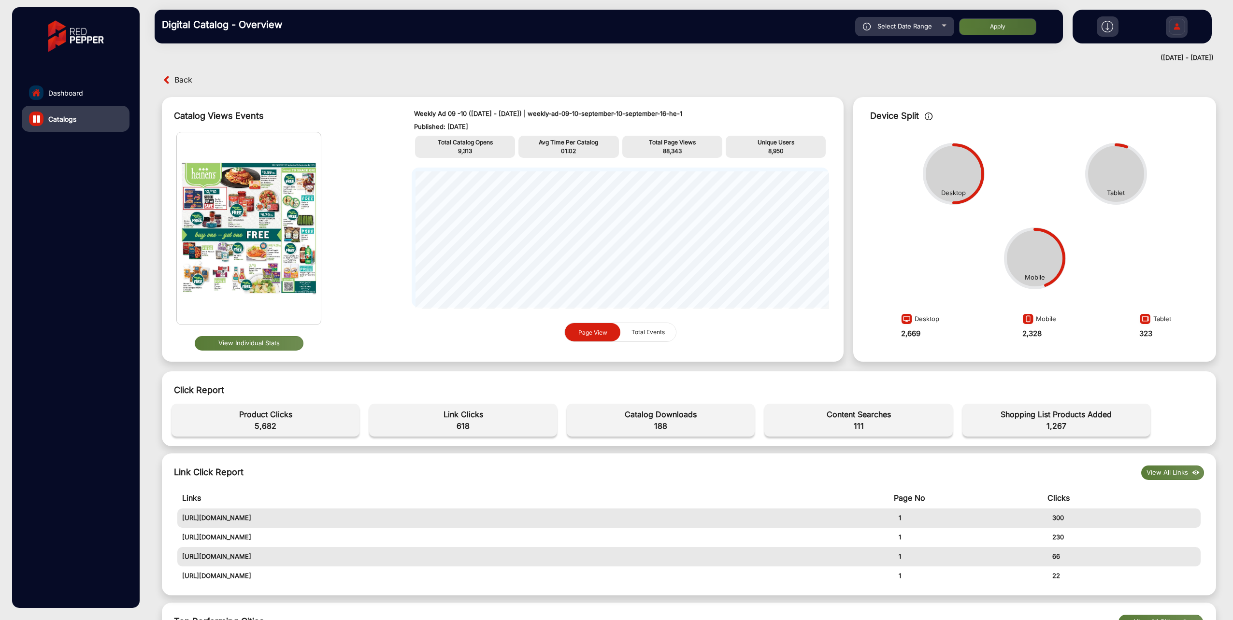
click at [181, 83] on span "Back" at bounding box center [183, 79] width 18 height 15
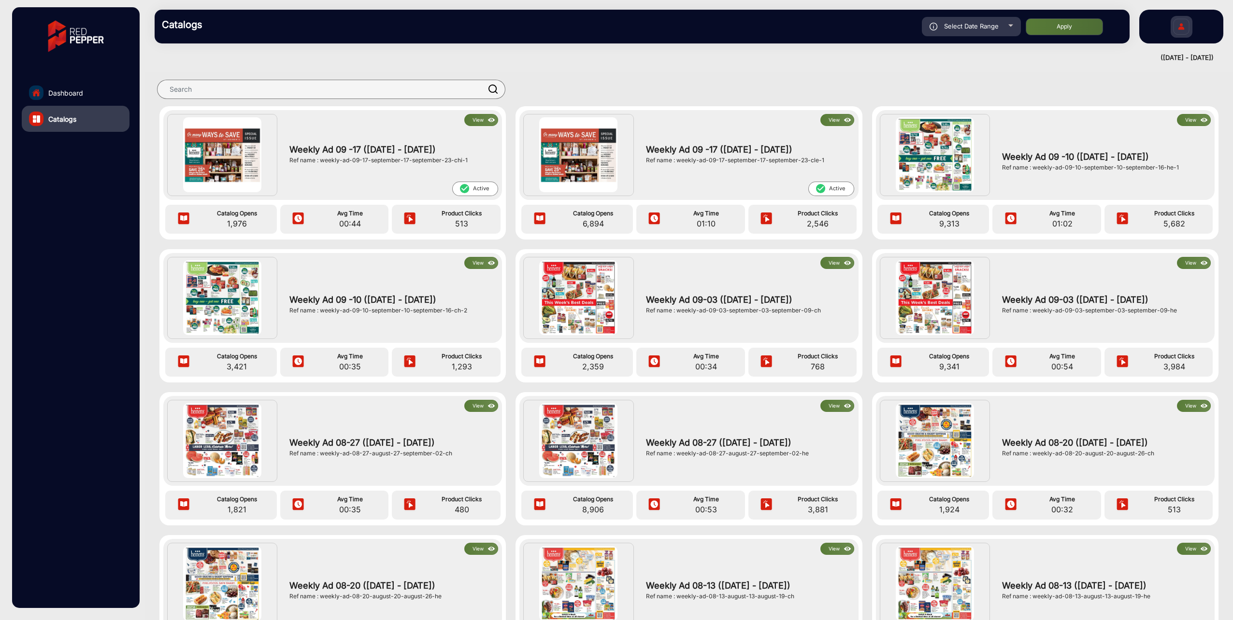
click at [1189, 261] on button "View" at bounding box center [1194, 263] width 34 height 12
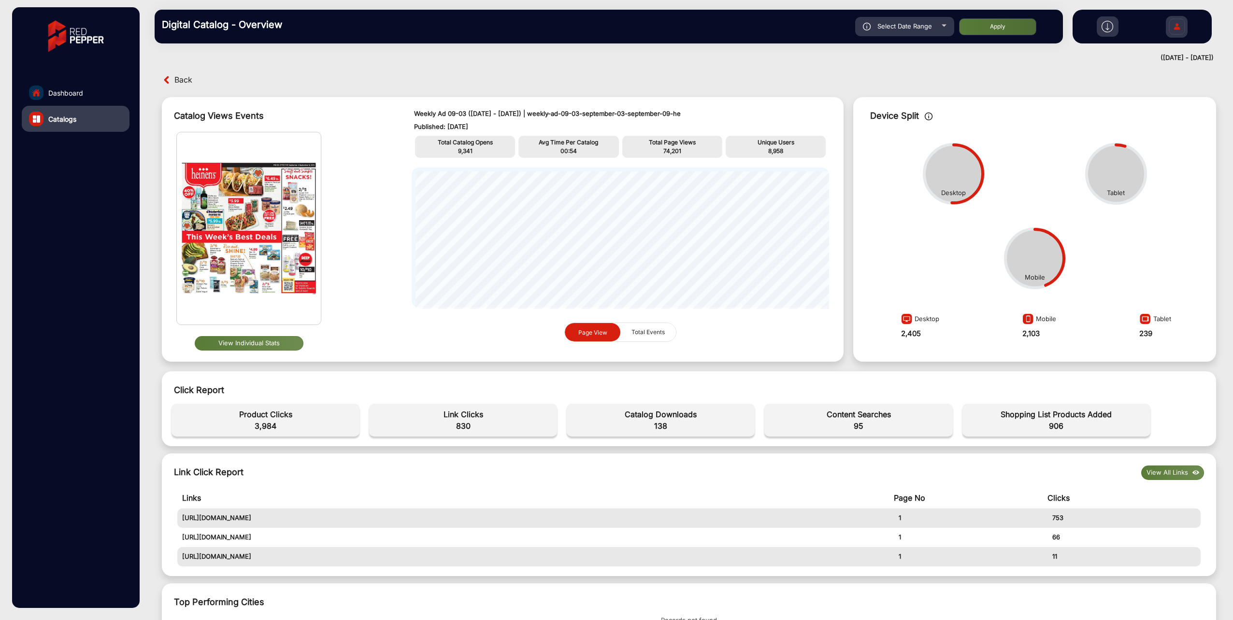
click at [261, 342] on button "View Individual Stats" at bounding box center [249, 343] width 109 height 14
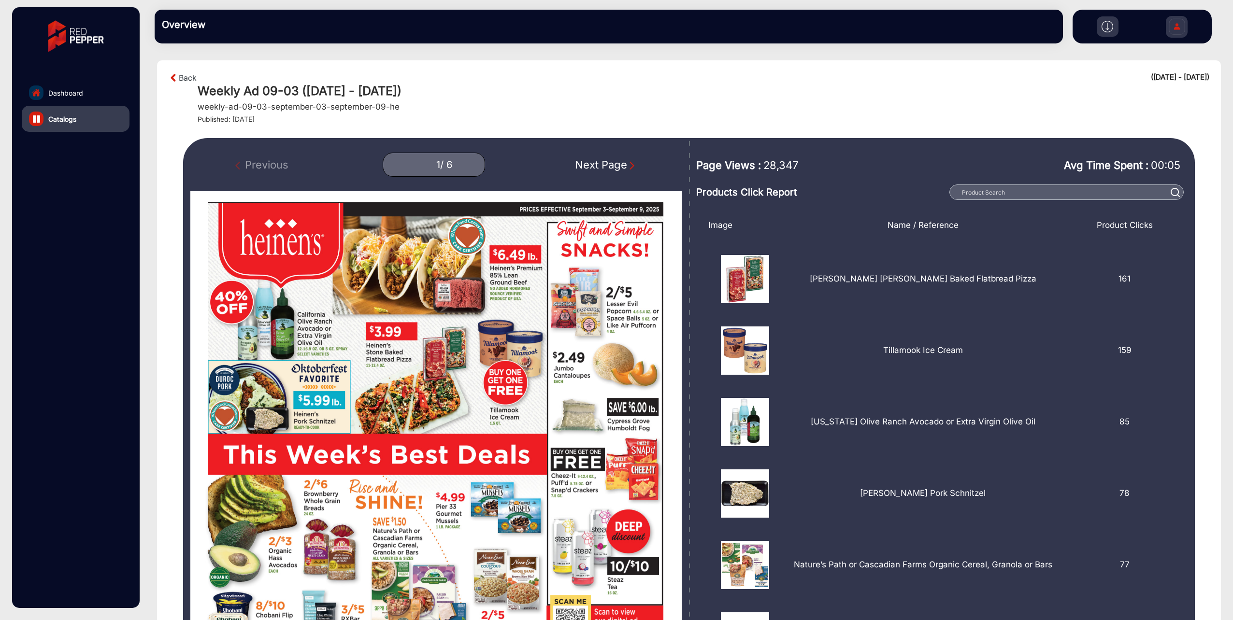
click at [628, 163] on img "Next Page" at bounding box center [632, 166] width 10 height 10
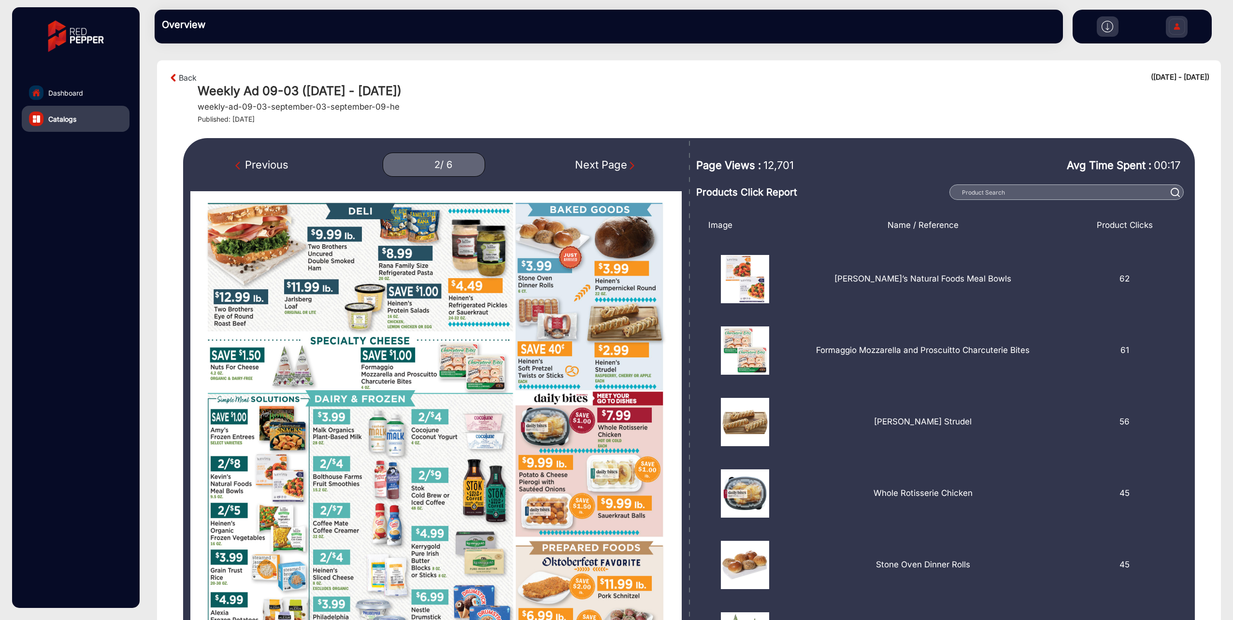
click at [628, 163] on img "Next Page" at bounding box center [632, 166] width 10 height 10
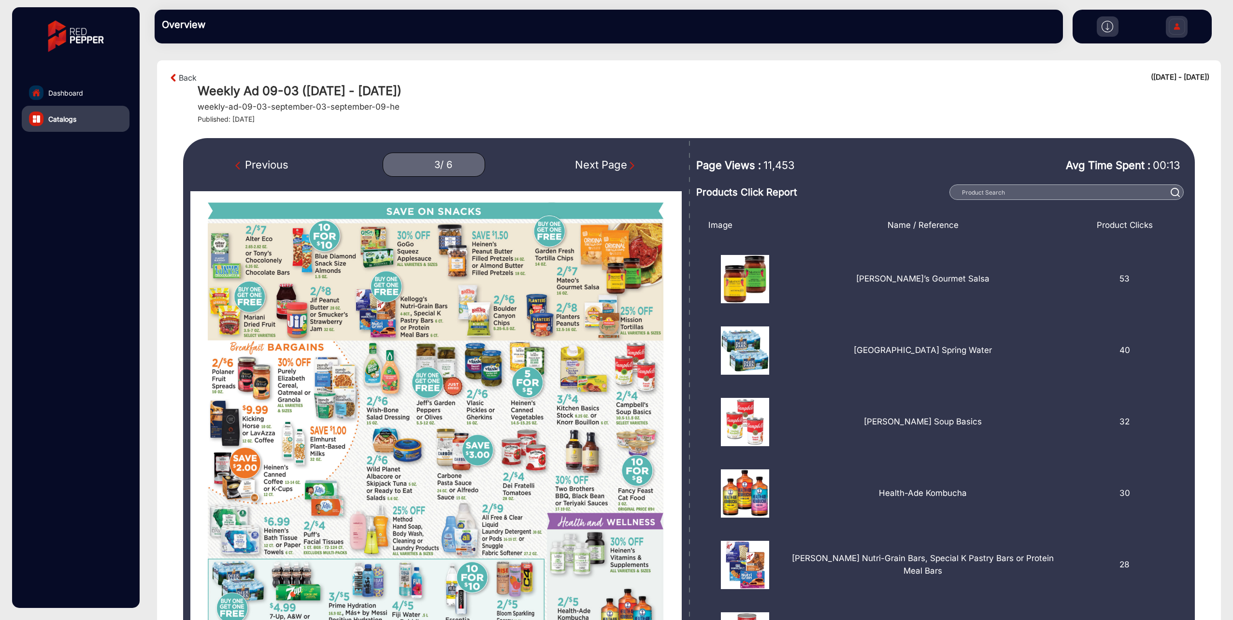
click at [628, 163] on img "Next Page" at bounding box center [632, 166] width 10 height 10
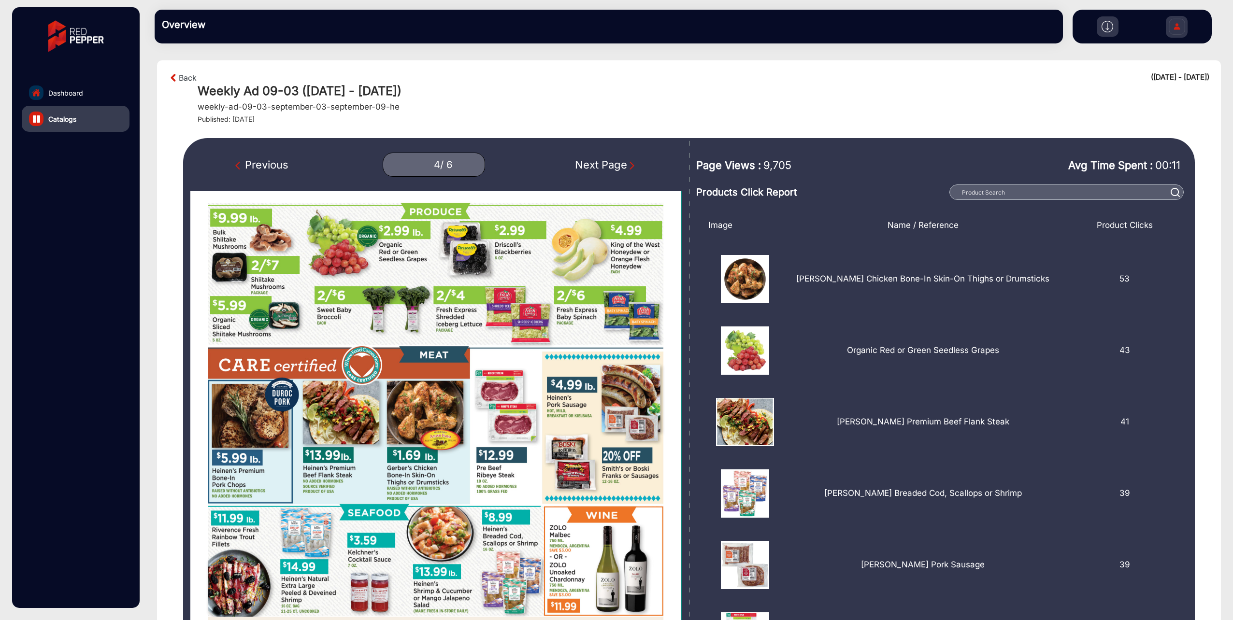
click at [228, 162] on div "Previous 4 / 6 Next Page" at bounding box center [435, 165] width 491 height 24
click at [239, 165] on img "Previous Page" at bounding box center [240, 166] width 10 height 10
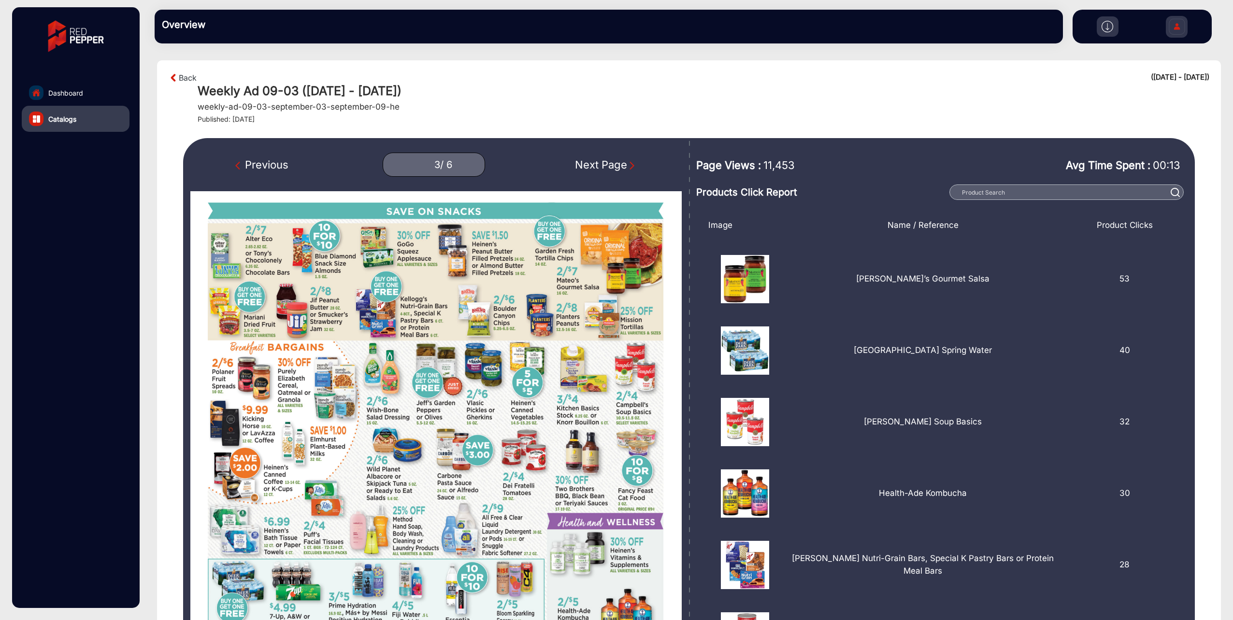
click at [239, 165] on img "Previous Page" at bounding box center [240, 166] width 10 height 10
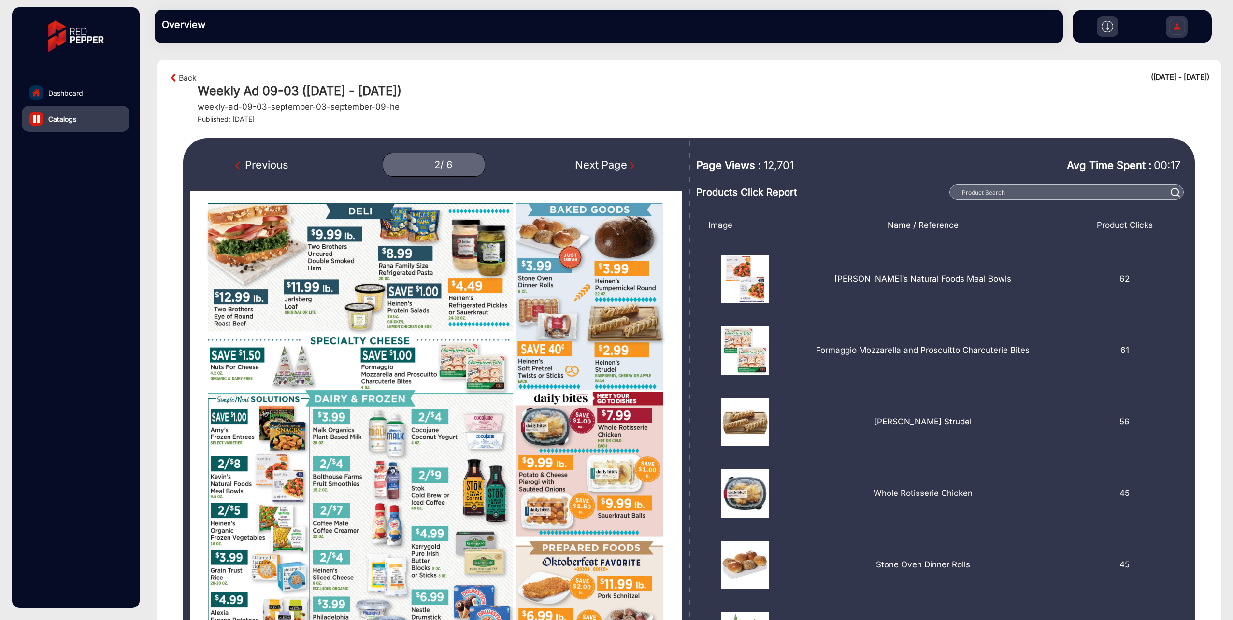
click at [239, 165] on img "Previous Page" at bounding box center [240, 166] width 10 height 10
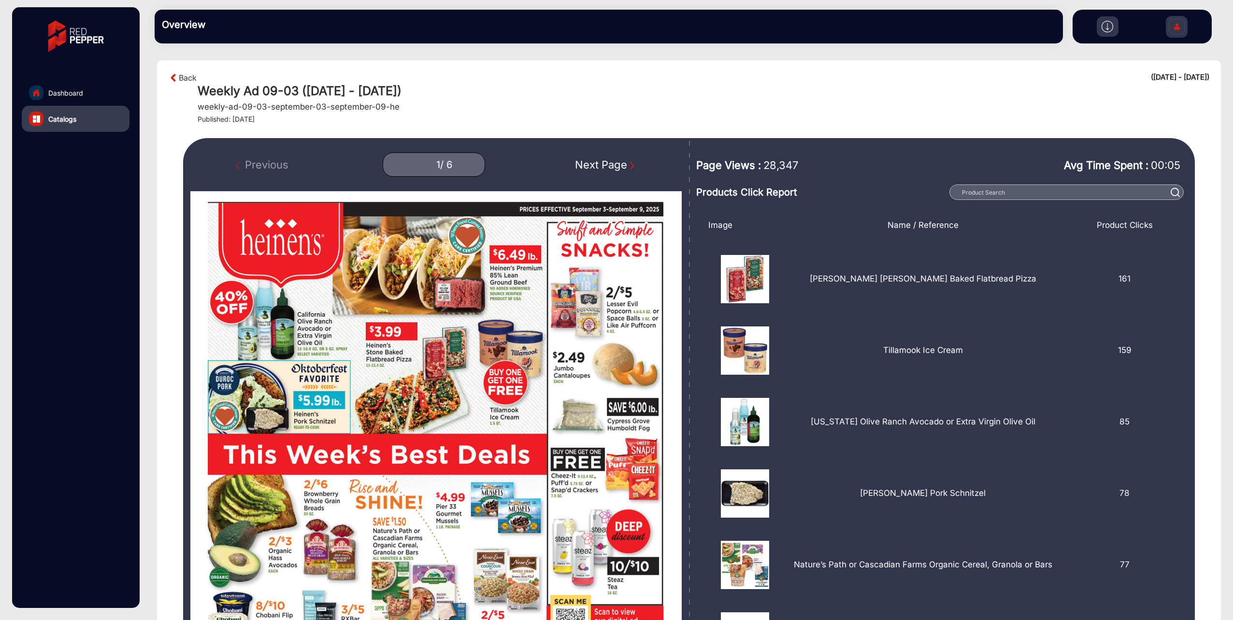
click at [625, 163] on div "Next Page" at bounding box center [606, 165] width 62 height 16
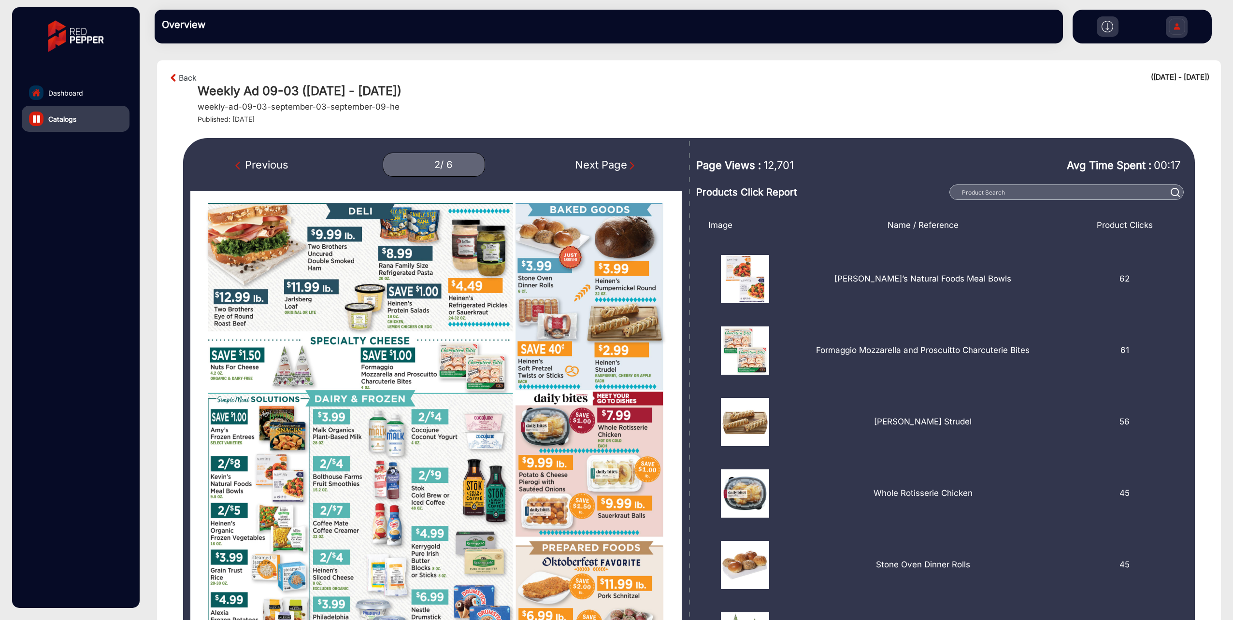
click at [636, 163] on img "Next Page" at bounding box center [632, 166] width 10 height 10
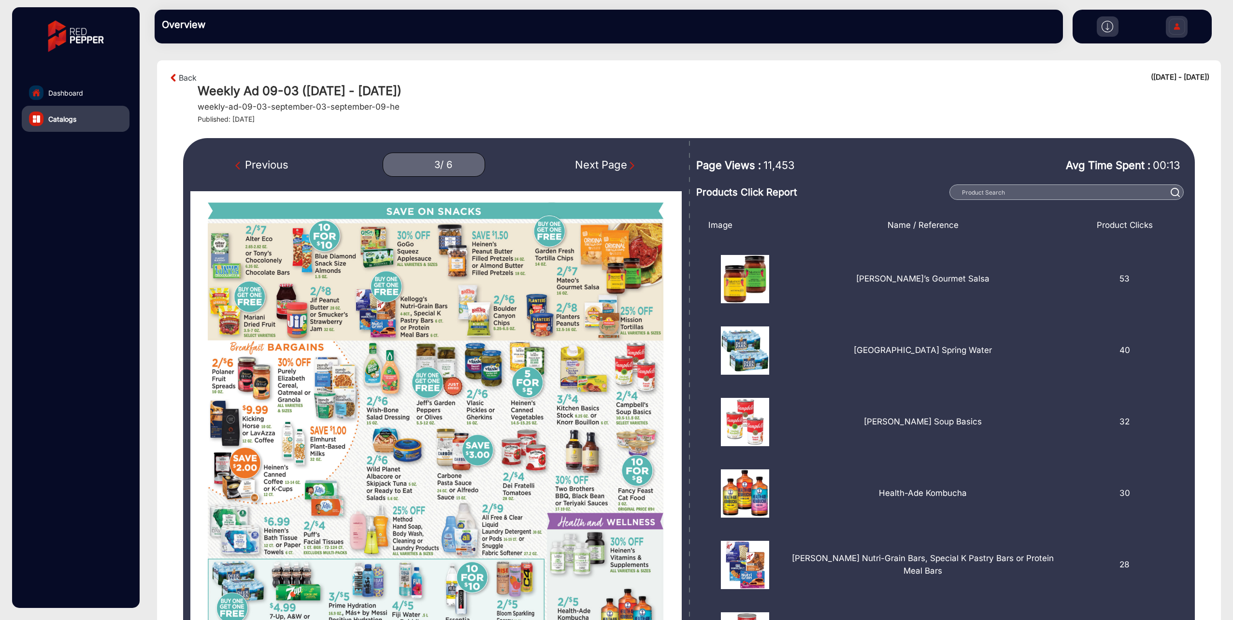
click at [636, 163] on img "Next Page" at bounding box center [632, 166] width 10 height 10
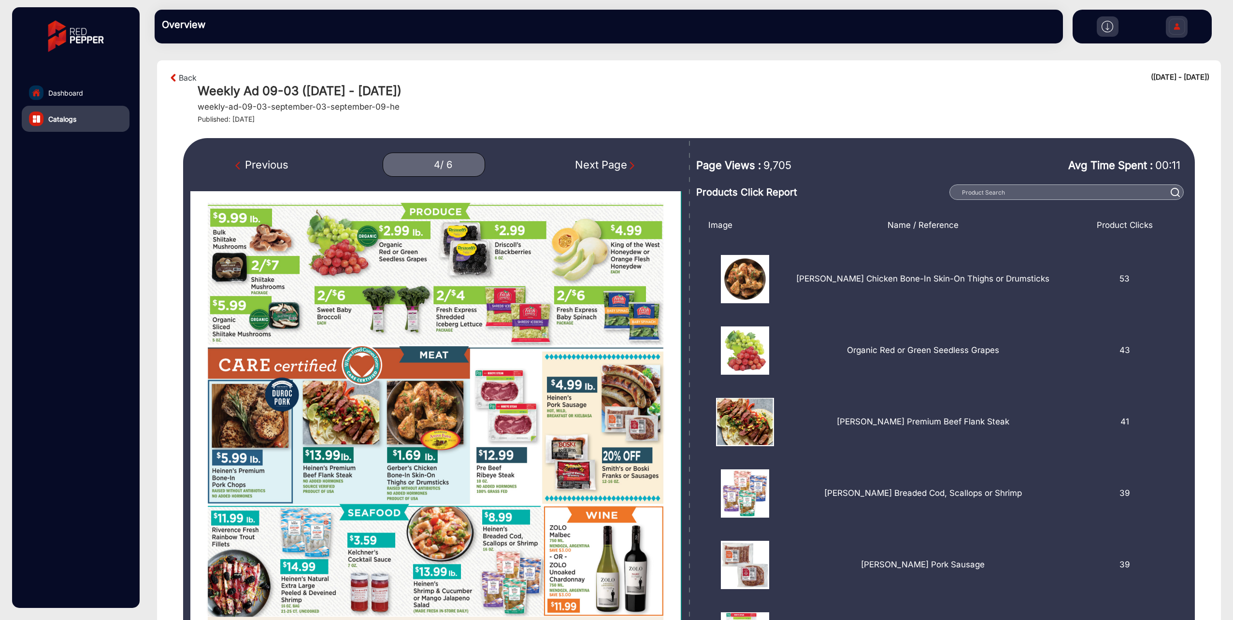
click at [636, 163] on img "Next Page" at bounding box center [632, 166] width 10 height 10
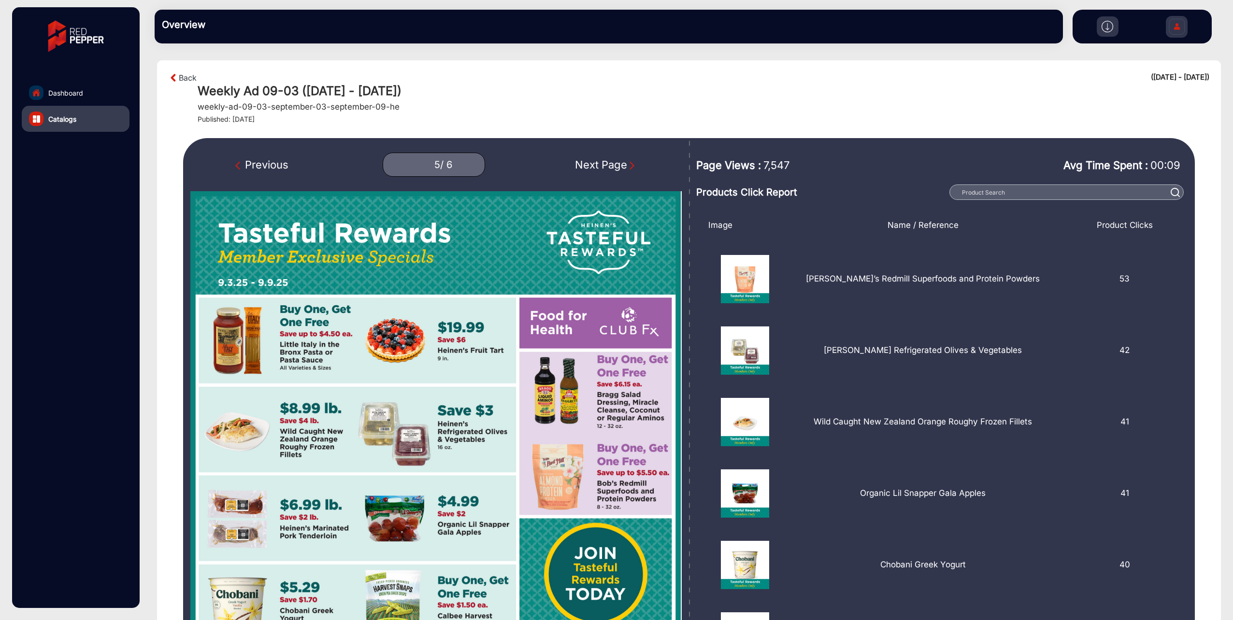
click at [636, 163] on img "Next Page" at bounding box center [632, 166] width 10 height 10
type input "6"
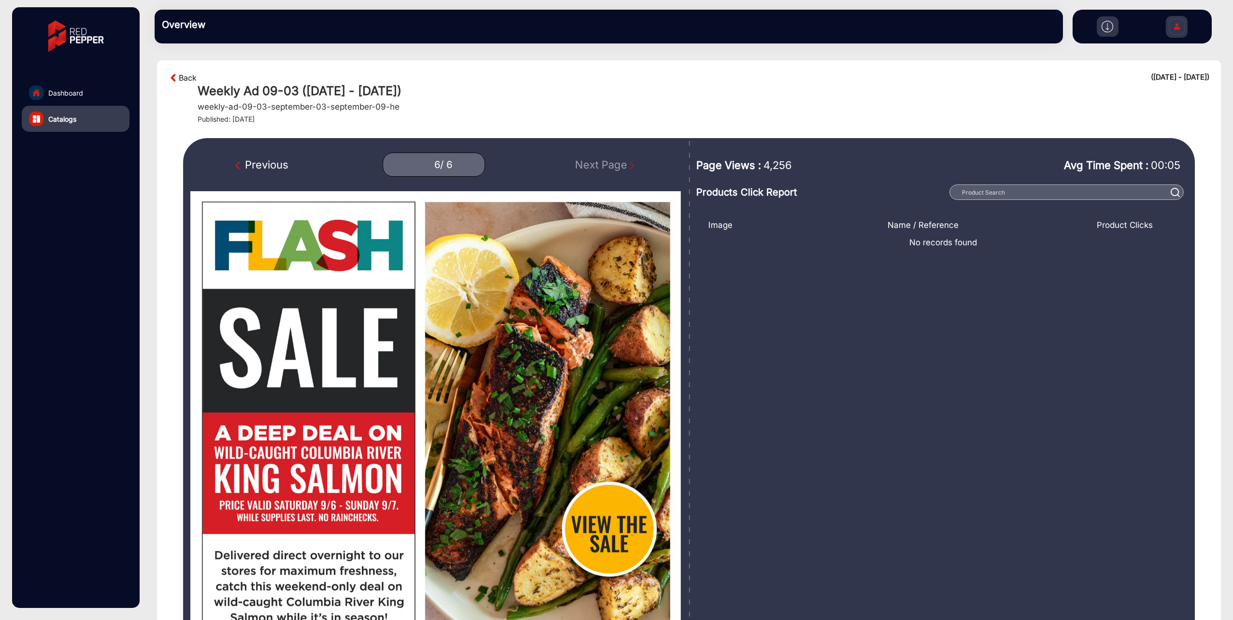
click at [181, 79] on link "Back" at bounding box center [188, 78] width 18 height 12
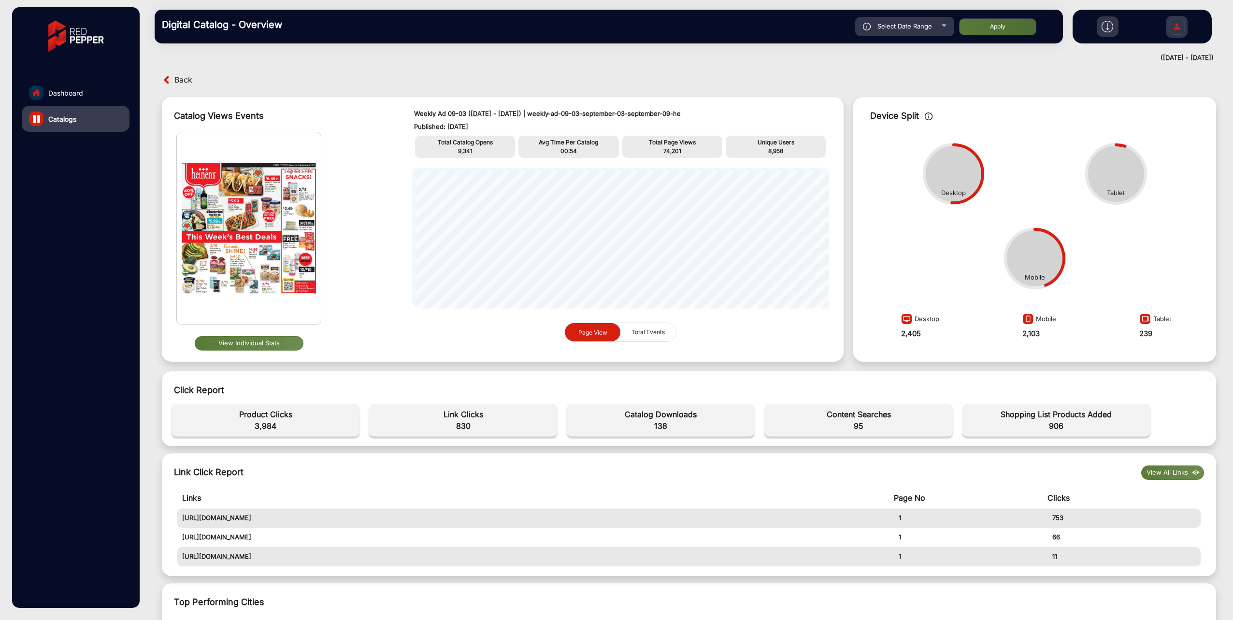
click at [172, 78] on div "Back" at bounding box center [424, 79] width 530 height 15
click at [165, 80] on img at bounding box center [167, 80] width 10 height 10
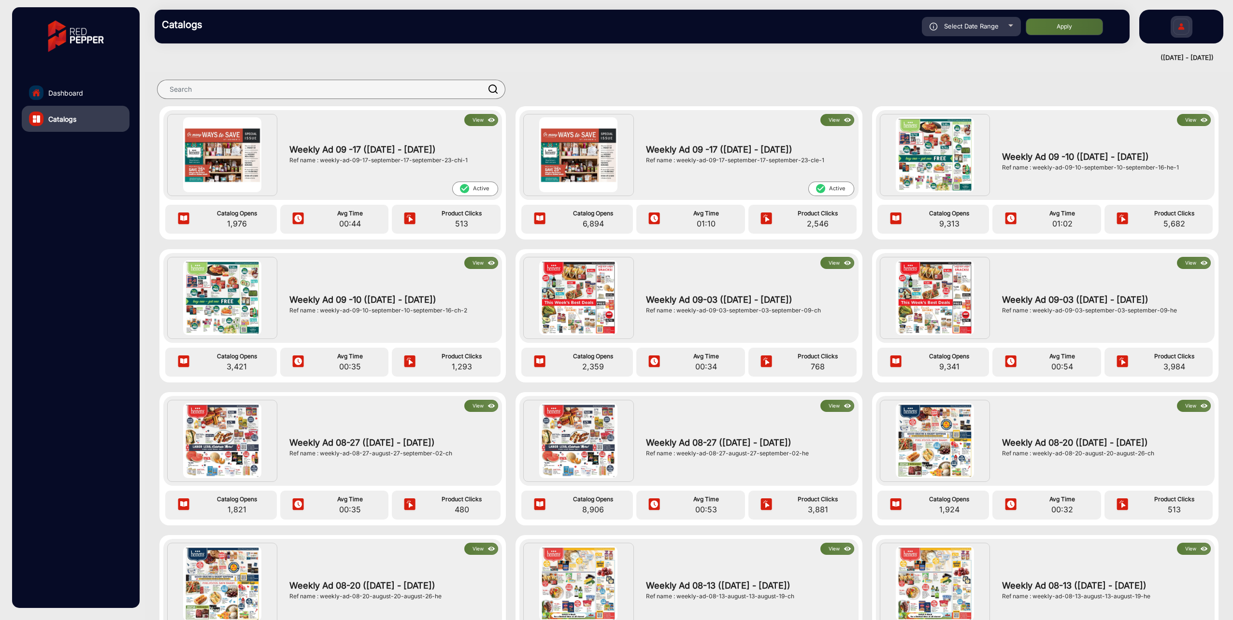
click at [1106, 152] on span "Weekly Ad 09 -10 ([DATE] - [DATE])" at bounding box center [1104, 156] width 204 height 13
click at [925, 173] on img at bounding box center [935, 154] width 78 height 74
click at [1184, 118] on button "View" at bounding box center [1194, 120] width 34 height 12
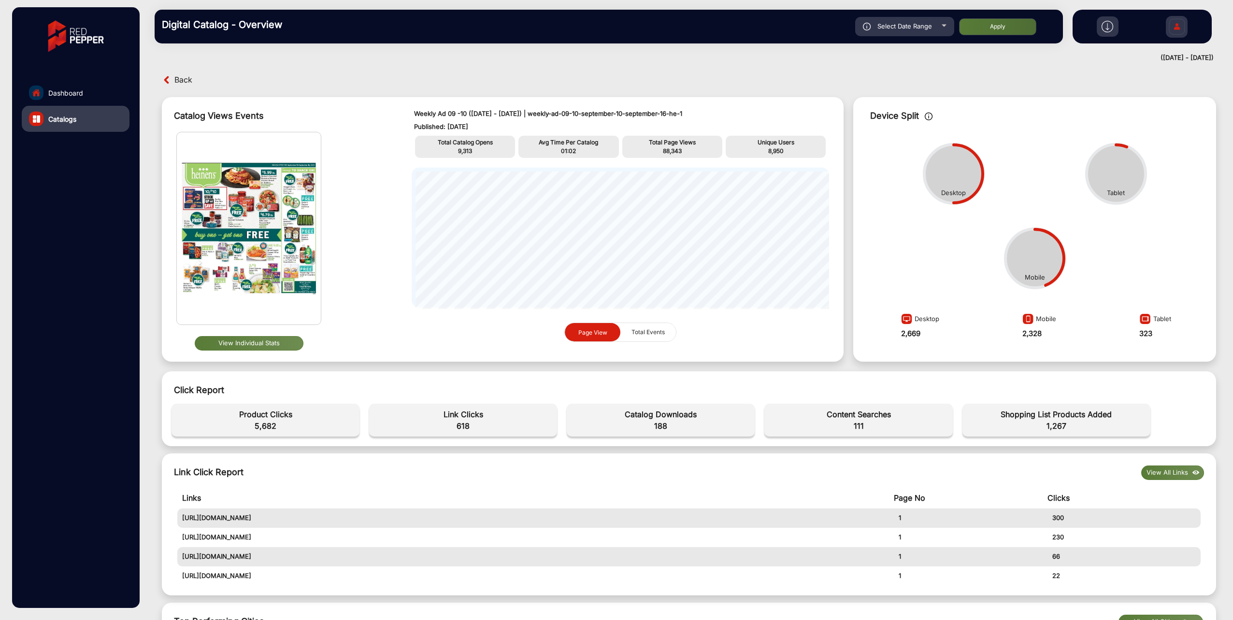
click at [244, 343] on button "View Individual Stats" at bounding box center [249, 343] width 109 height 14
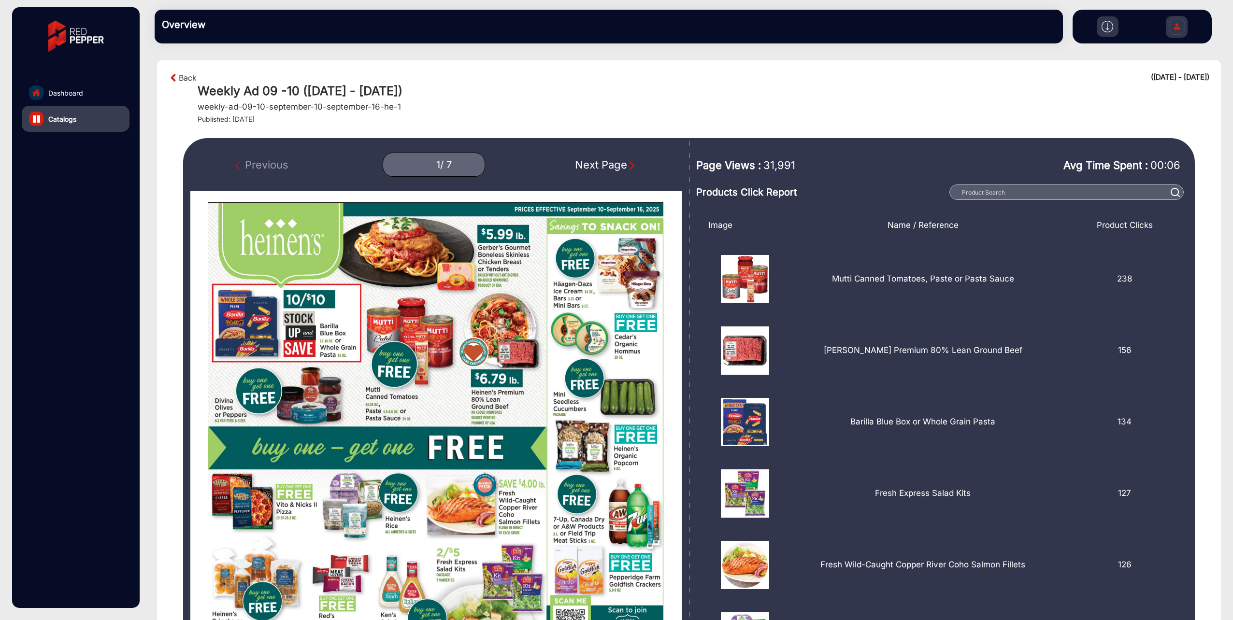
click at [617, 164] on div "Next Page" at bounding box center [606, 165] width 62 height 16
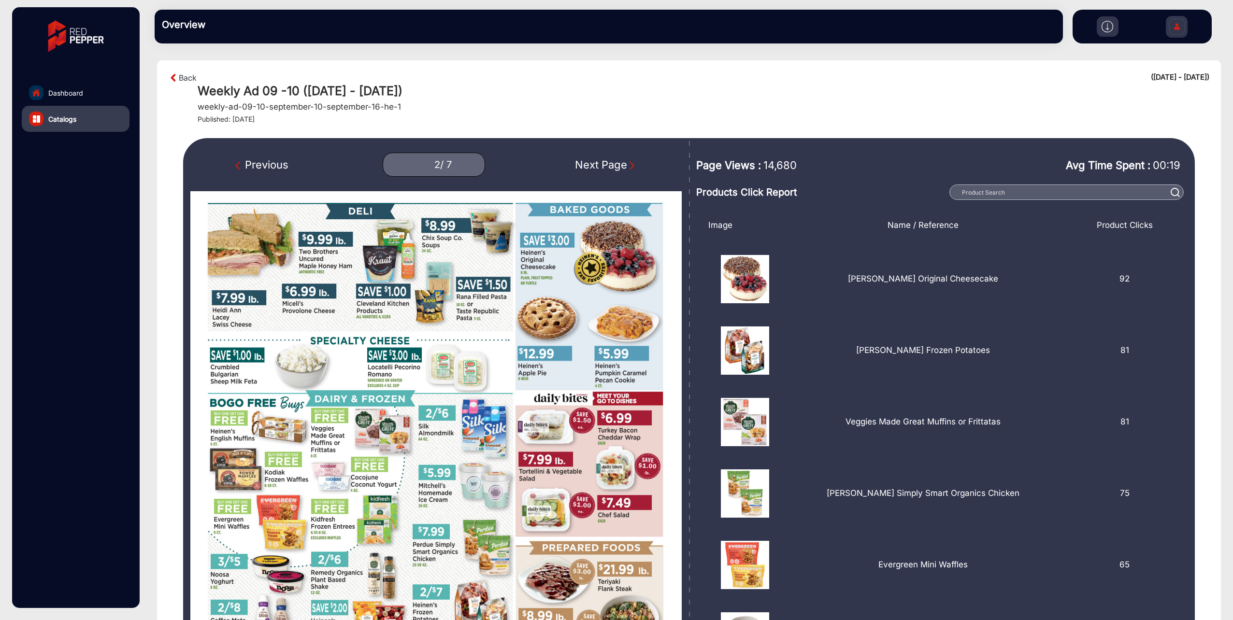
click at [617, 164] on div "Next Page" at bounding box center [606, 165] width 62 height 16
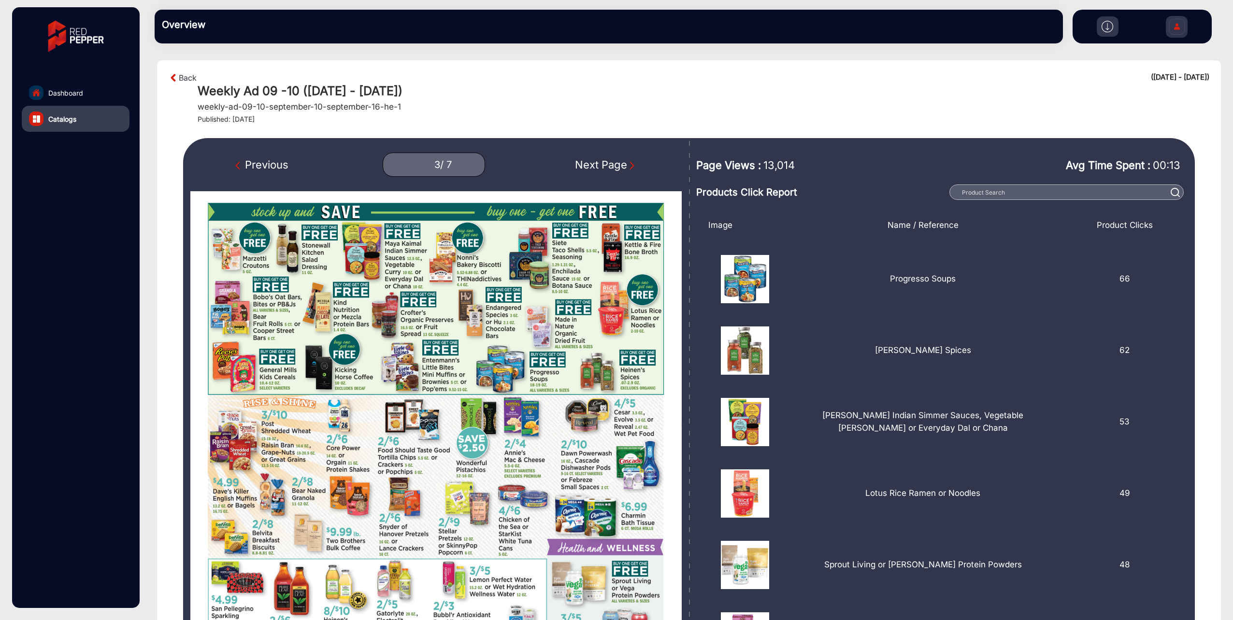
click at [617, 164] on div "Next Page" at bounding box center [606, 165] width 62 height 16
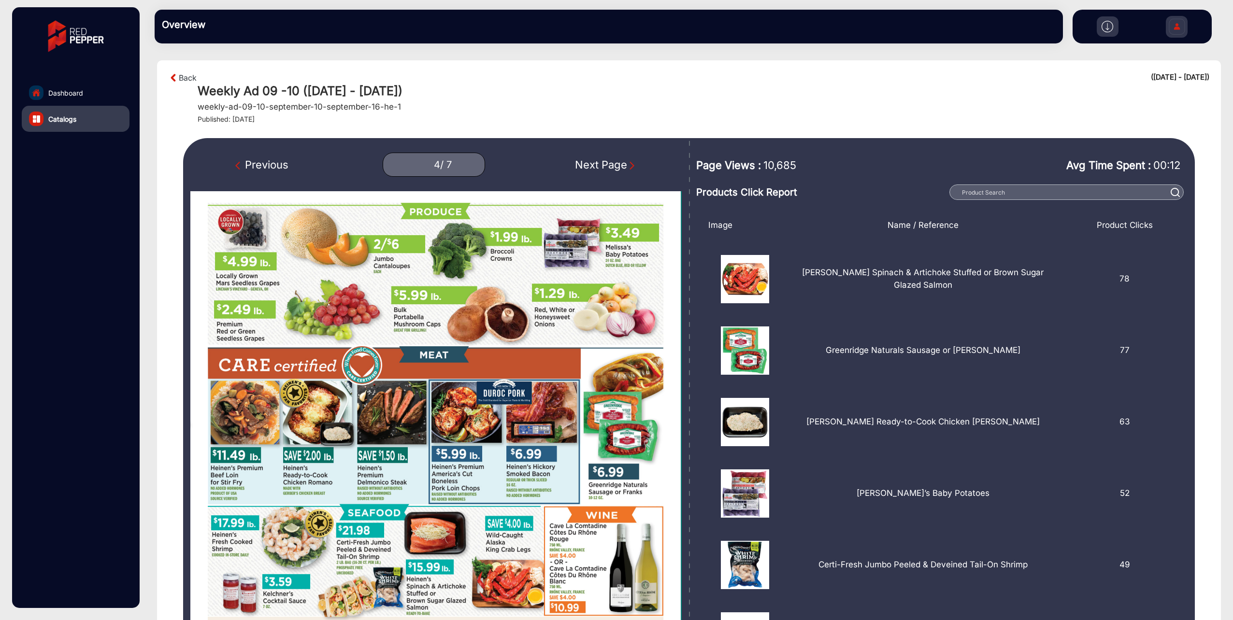
click at [617, 164] on div "Next Page" at bounding box center [606, 165] width 62 height 16
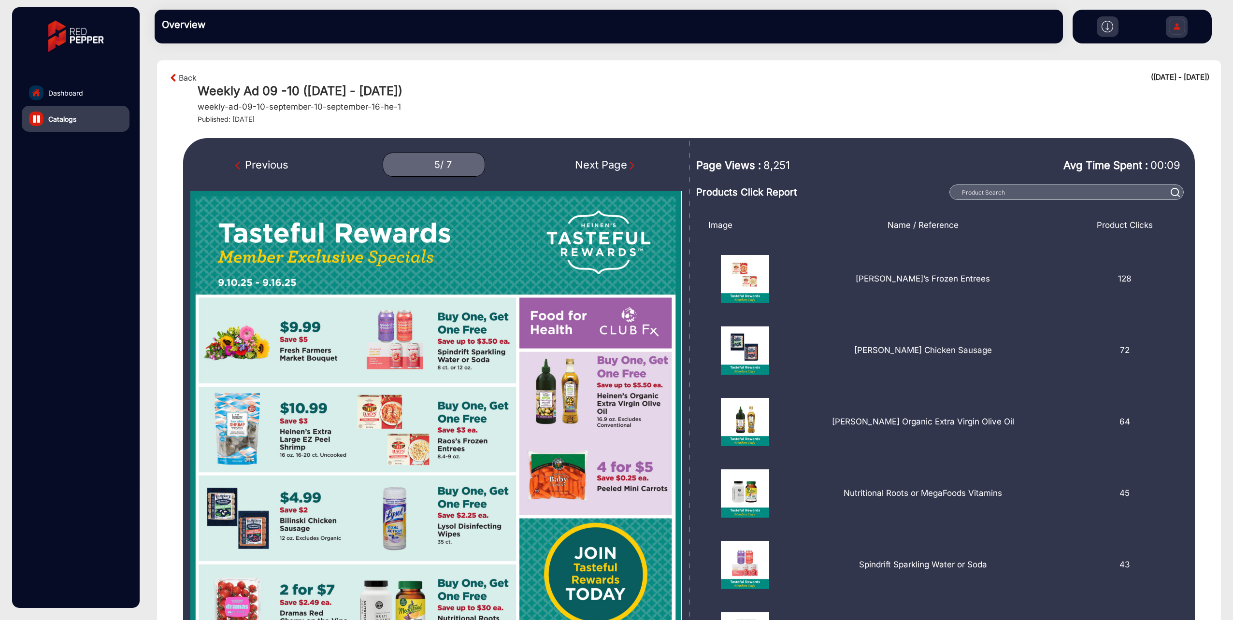
click at [617, 164] on div "Next Page" at bounding box center [606, 165] width 62 height 16
type input "6"
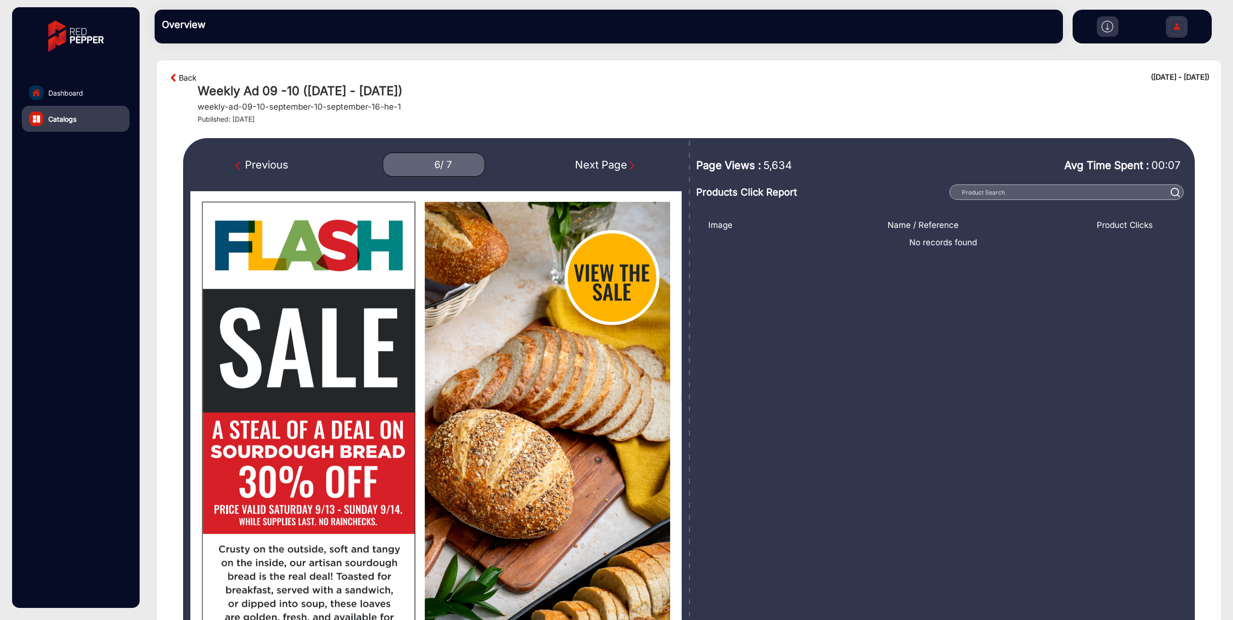
click at [185, 73] on link "Back" at bounding box center [188, 78] width 18 height 12
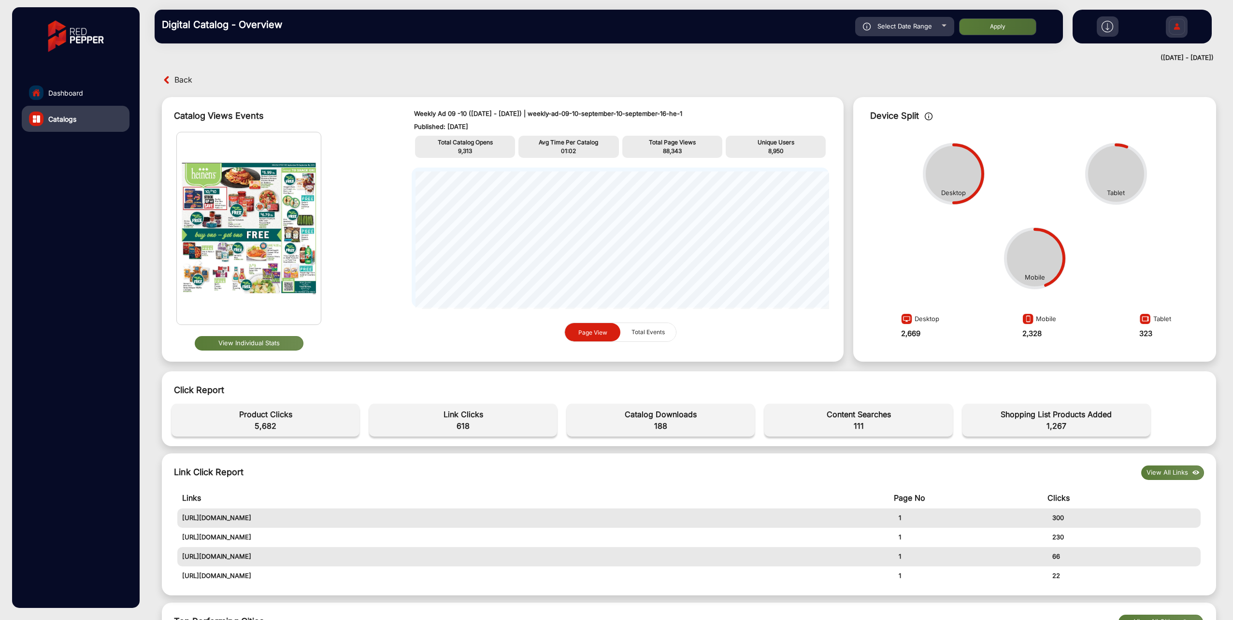
click at [180, 74] on span "Back" at bounding box center [183, 79] width 18 height 15
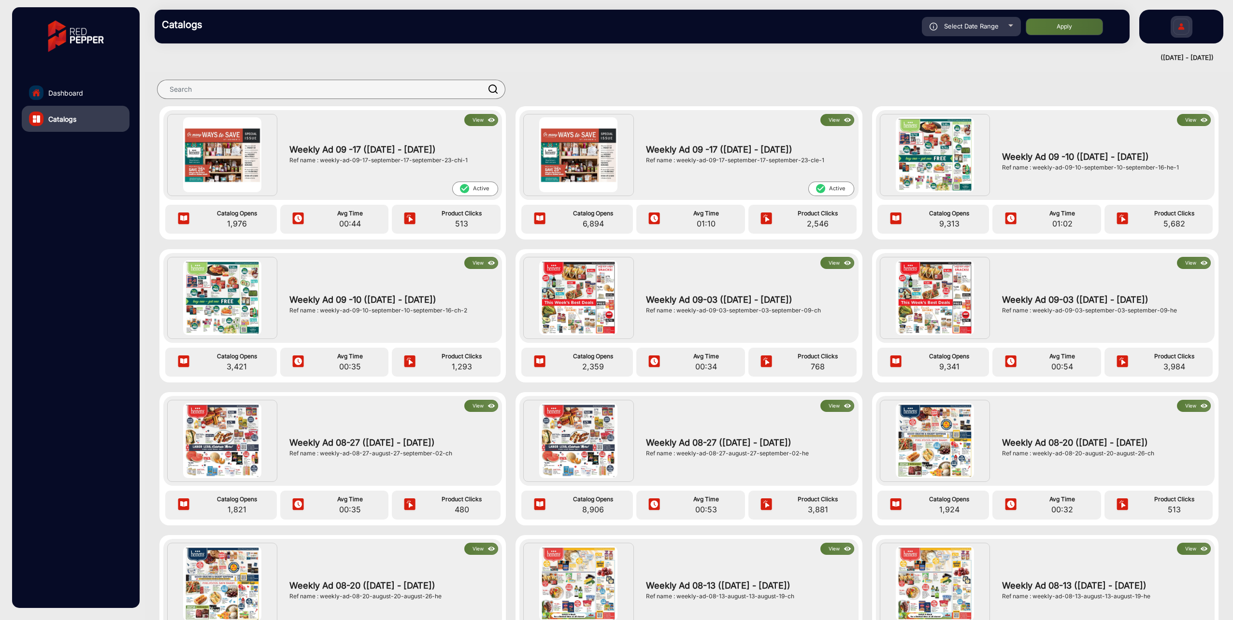
click at [836, 405] on button "View" at bounding box center [837, 406] width 34 height 12
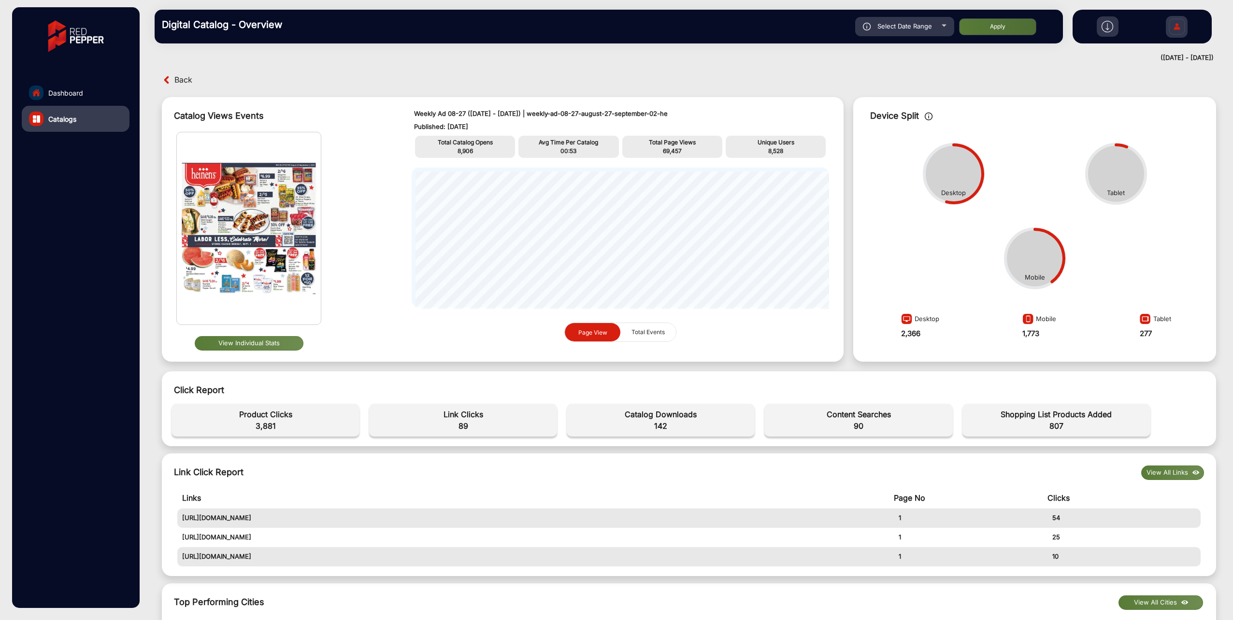
click at [255, 343] on button "View Individual Stats" at bounding box center [249, 343] width 109 height 14
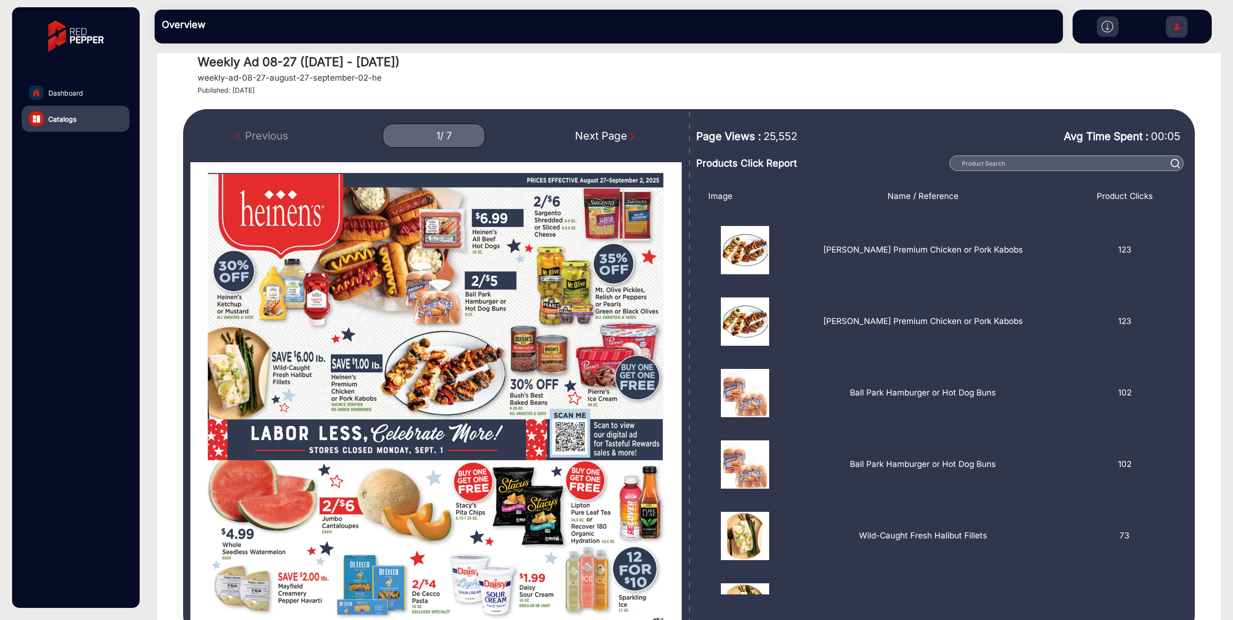
scroll to position [48, 0]
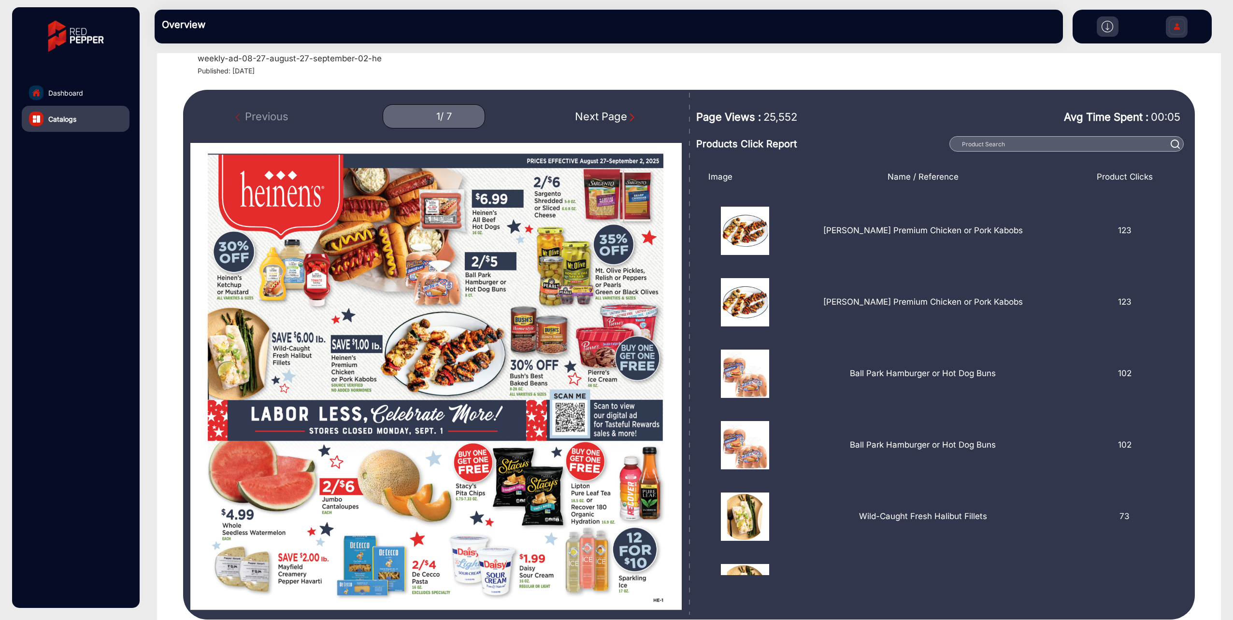
drag, startPoint x: 916, startPoint y: 113, endPoint x: 909, endPoint y: 110, distance: 7.2
click at [916, 113] on div "Avg Time Spent : 00:05" at bounding box center [1042, 118] width 296 height 34
click at [235, 119] on div "Previous 1 / 7 Next Page" at bounding box center [435, 116] width 491 height 24
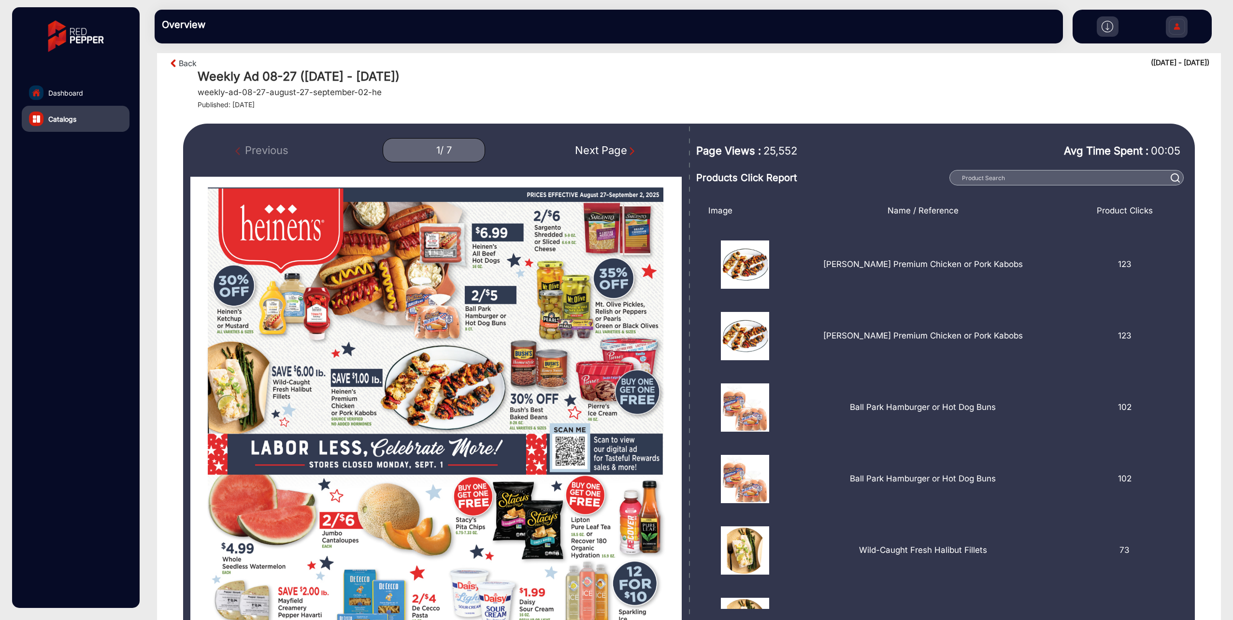
scroll to position [0, 0]
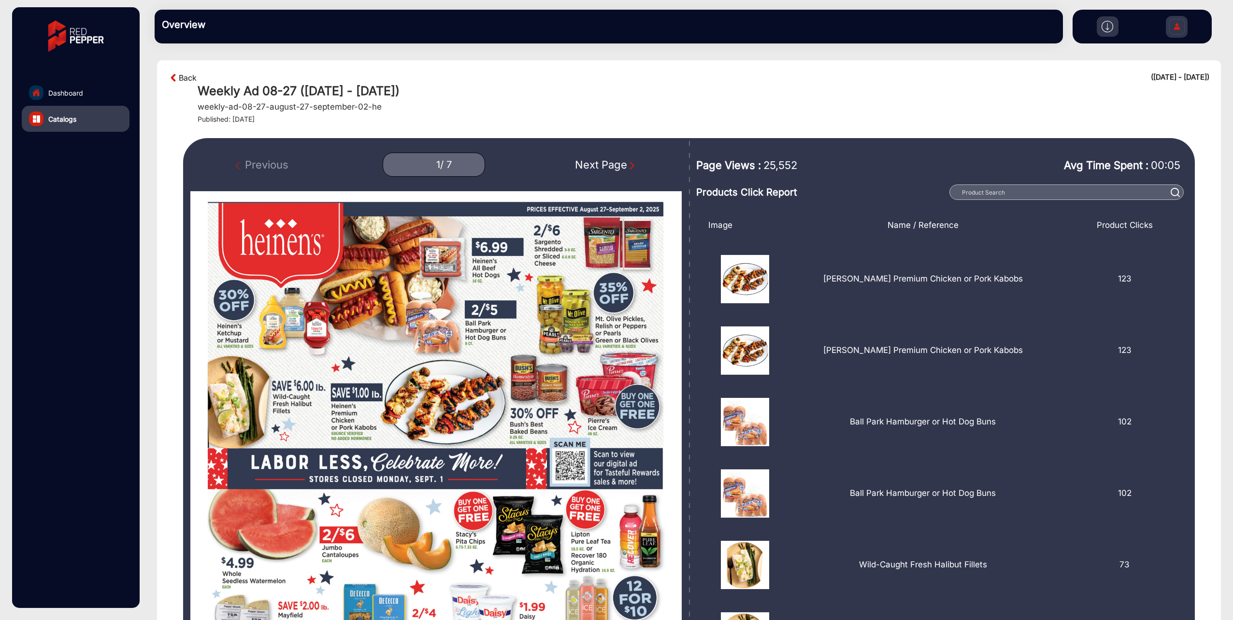
click at [184, 78] on link "Back" at bounding box center [188, 78] width 18 height 12
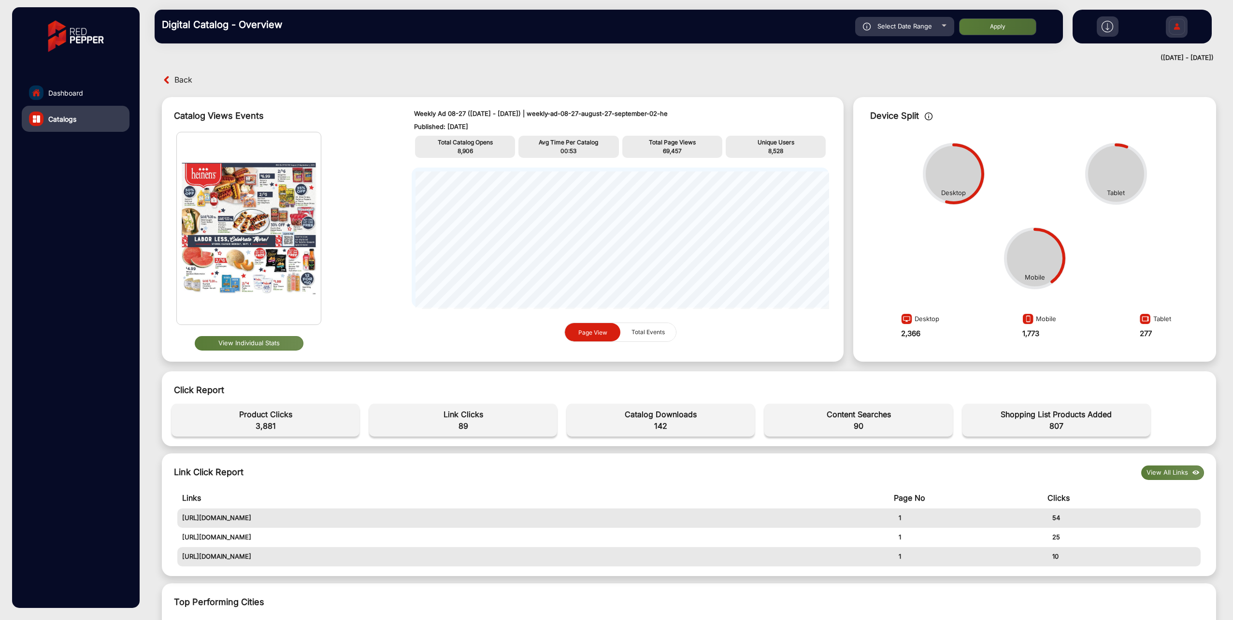
click at [178, 79] on span "Back" at bounding box center [183, 79] width 18 height 15
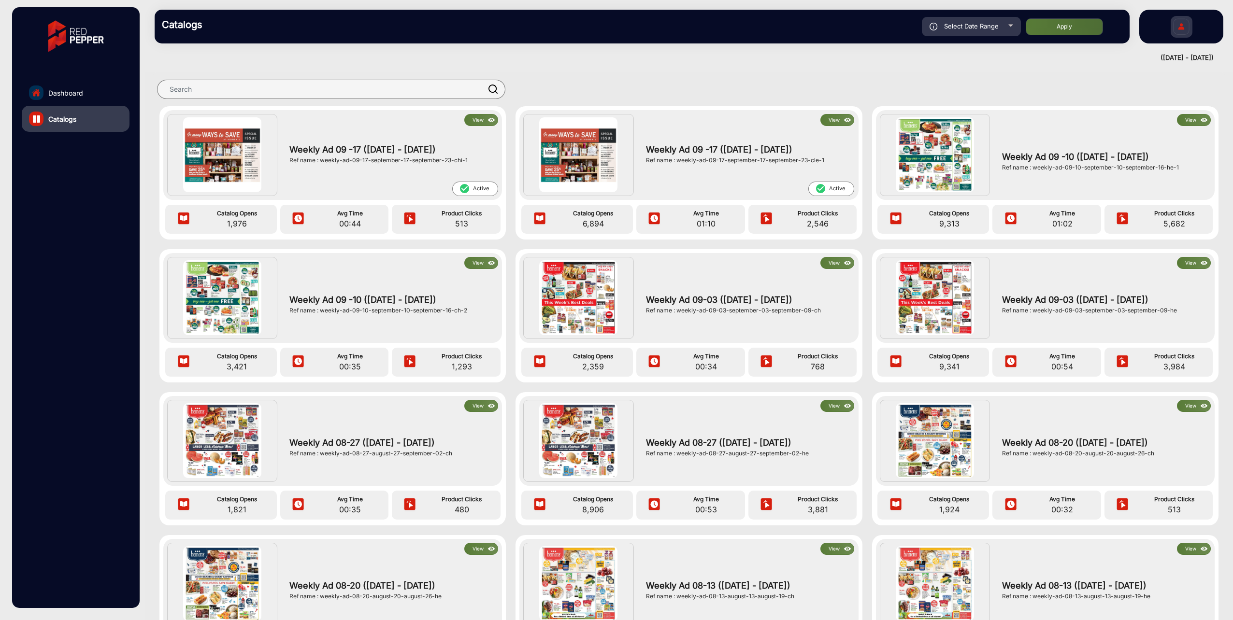
click at [1008, 153] on span "Weekly Ad 09 -10 ([DATE] - [DATE])" at bounding box center [1104, 156] width 204 height 13
click at [945, 167] on img at bounding box center [935, 154] width 78 height 74
click at [1179, 121] on button "View" at bounding box center [1194, 120] width 34 height 12
